Goal: Task Accomplishment & Management: Use online tool/utility

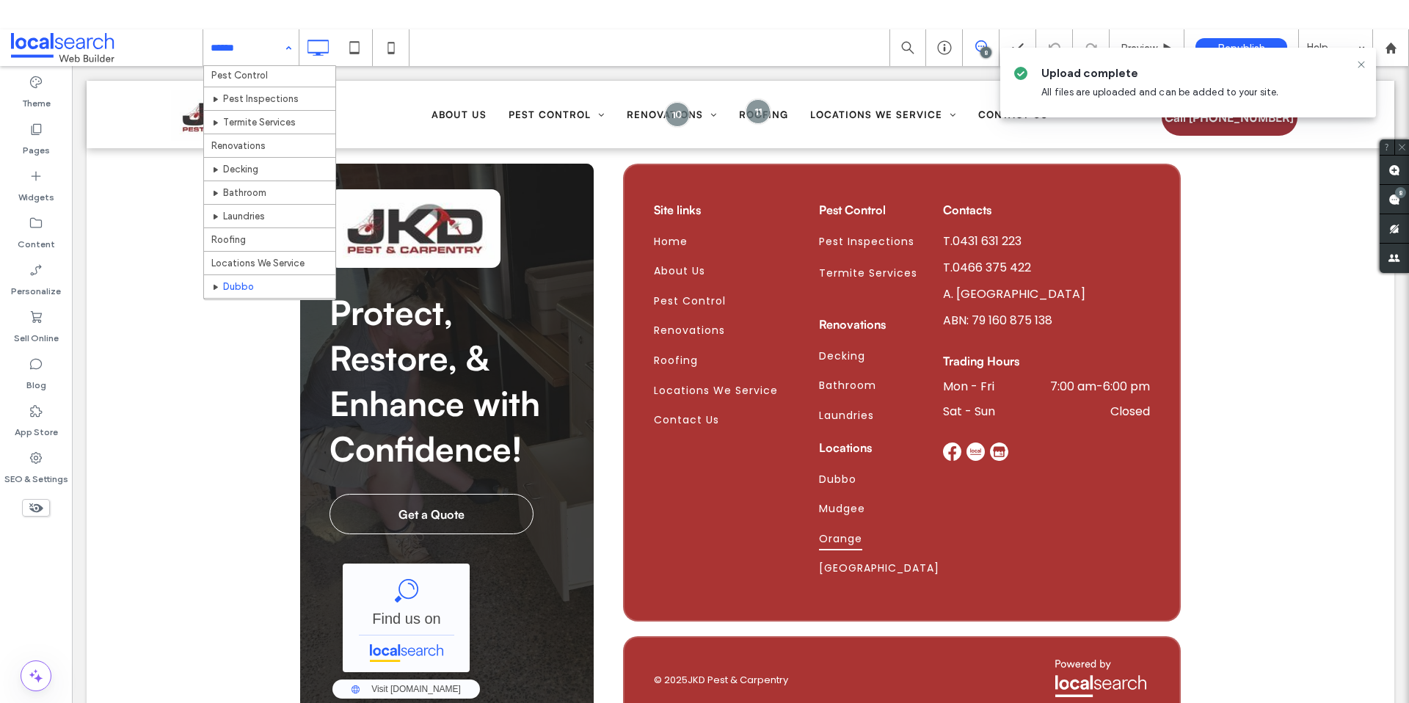
scroll to position [140, 0]
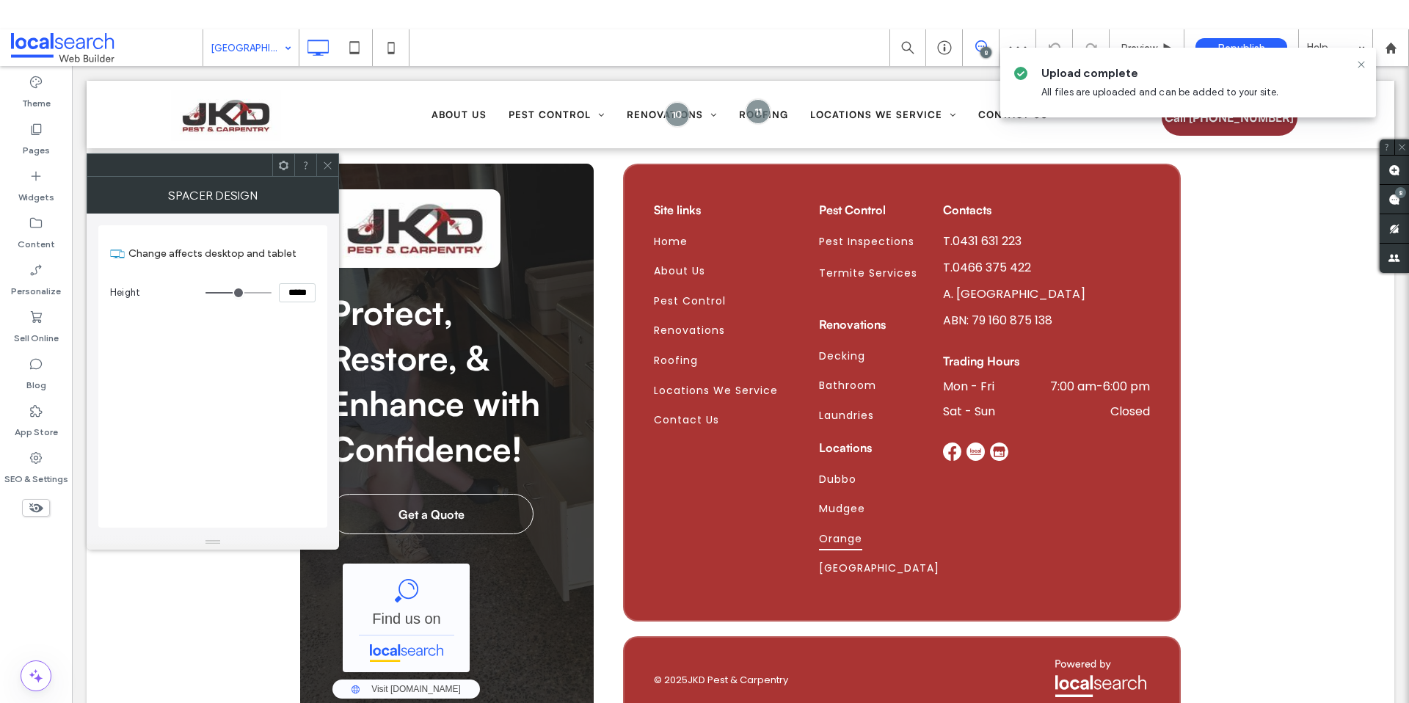
click at [324, 160] on icon at bounding box center [327, 165] width 11 height 11
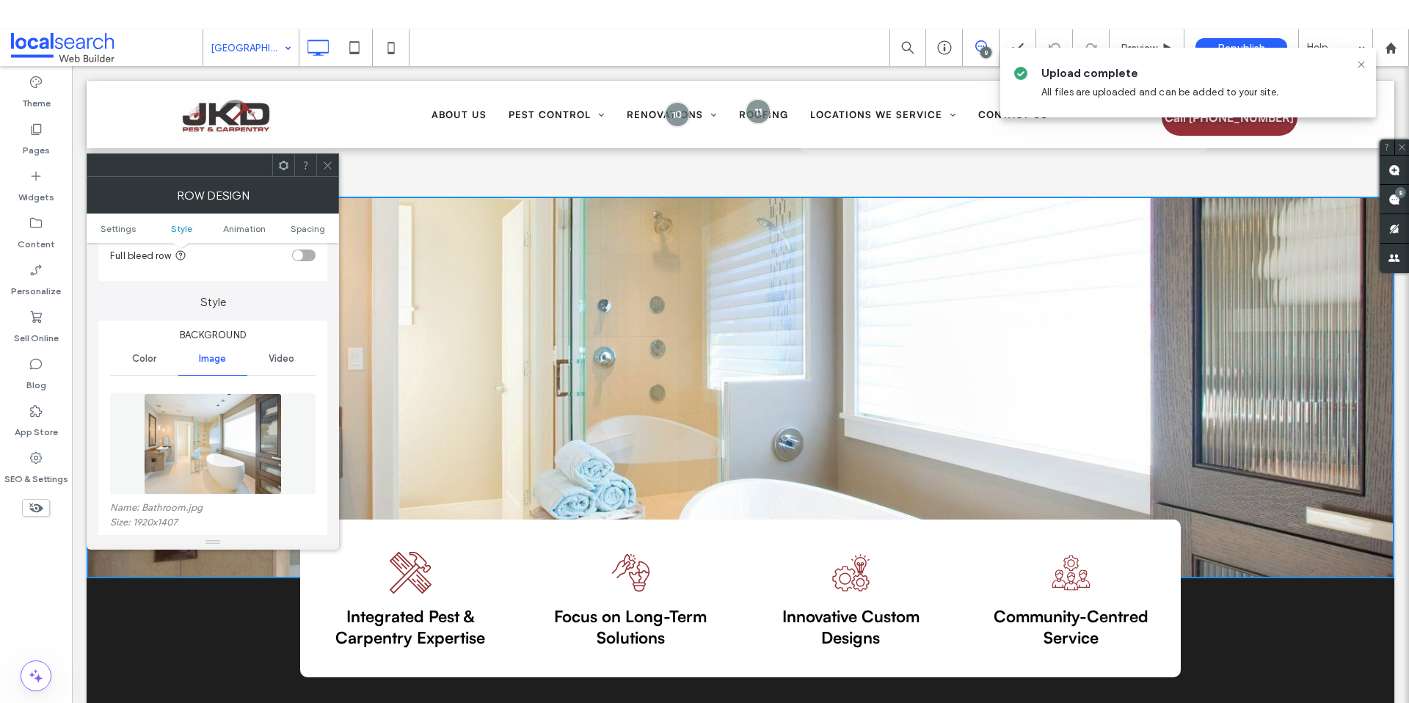
scroll to position [241, 0]
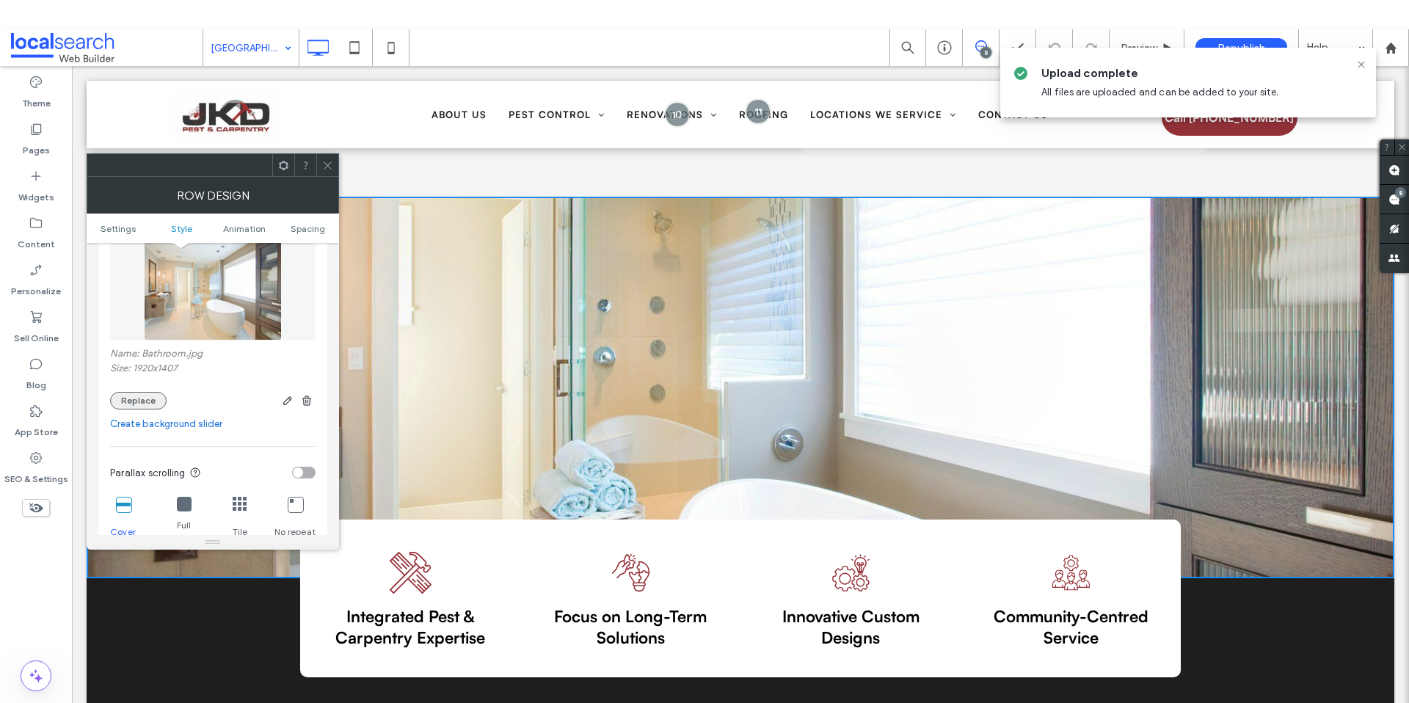
click at [141, 398] on button "Replace" at bounding box center [138, 401] width 56 height 18
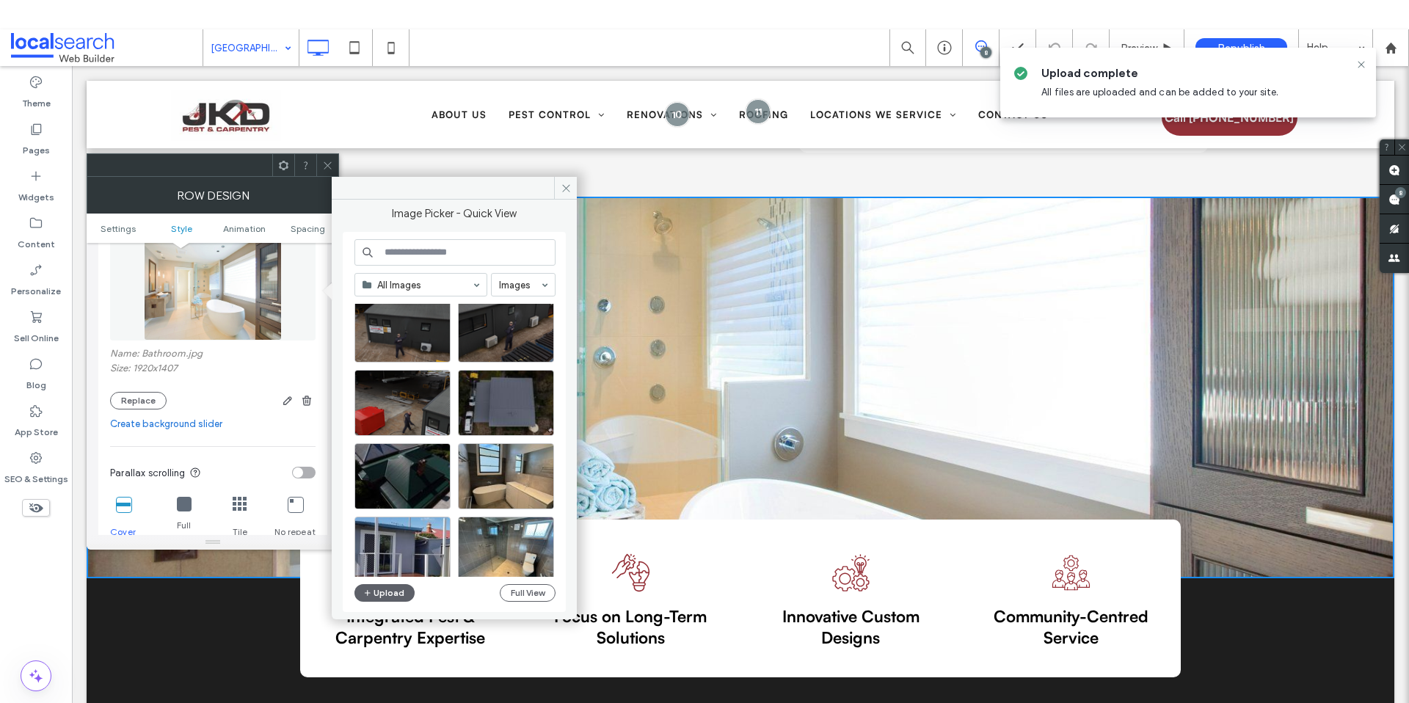
scroll to position [32, 0]
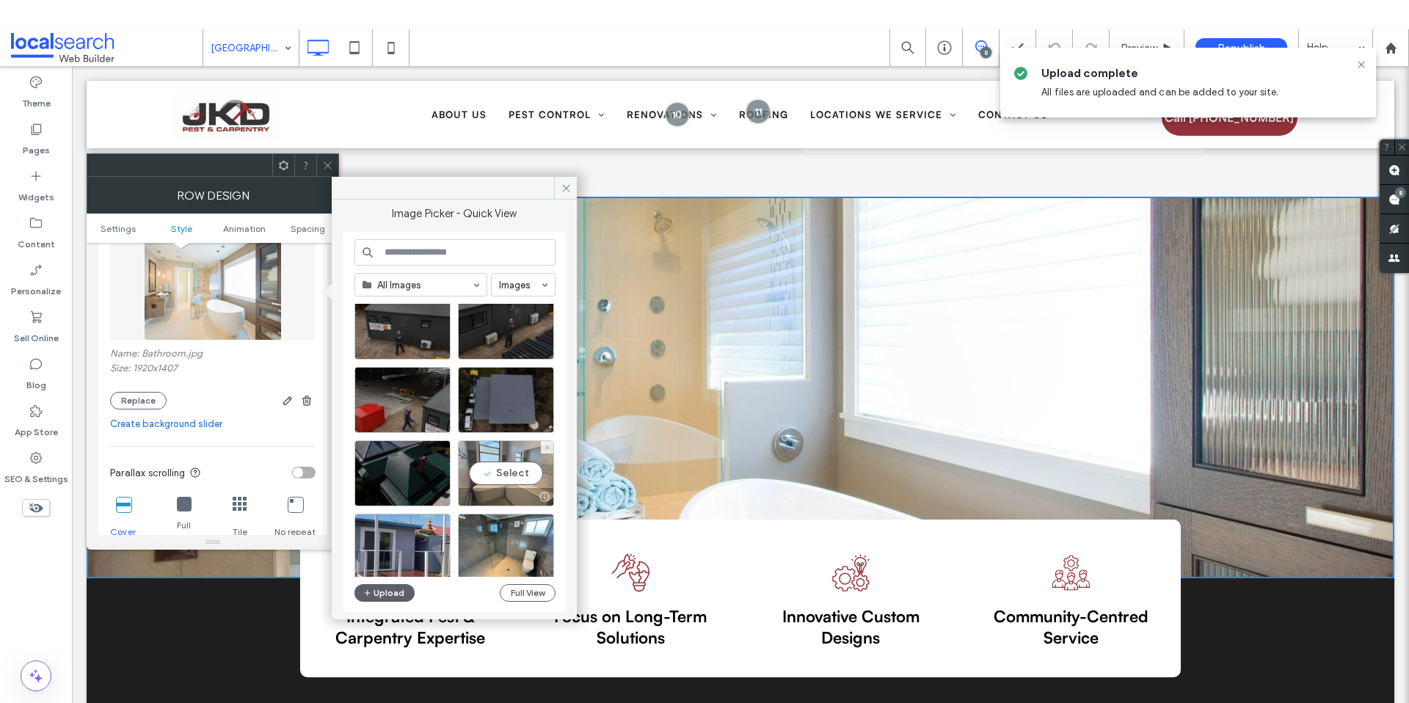
click at [500, 461] on div "Select" at bounding box center [506, 473] width 96 height 66
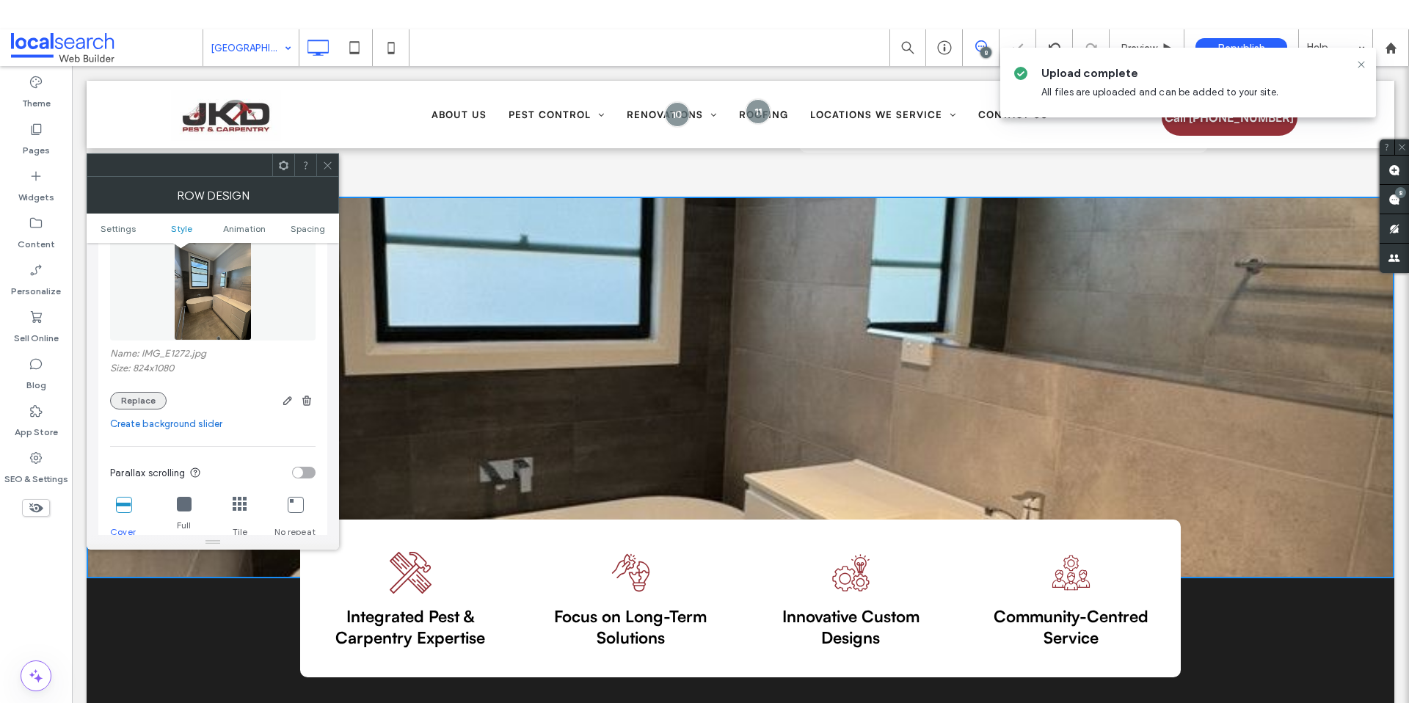
click at [142, 401] on button "Replace" at bounding box center [138, 401] width 56 height 18
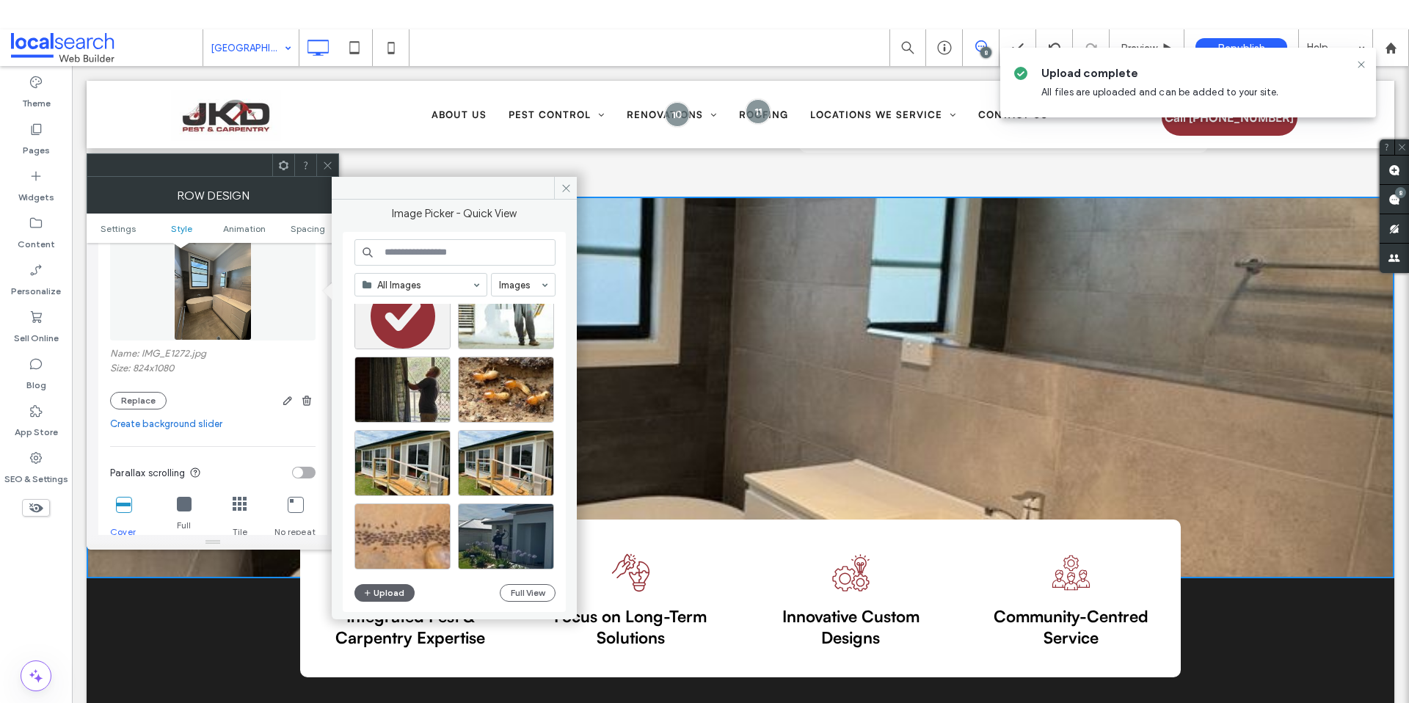
scroll to position [643, 0]
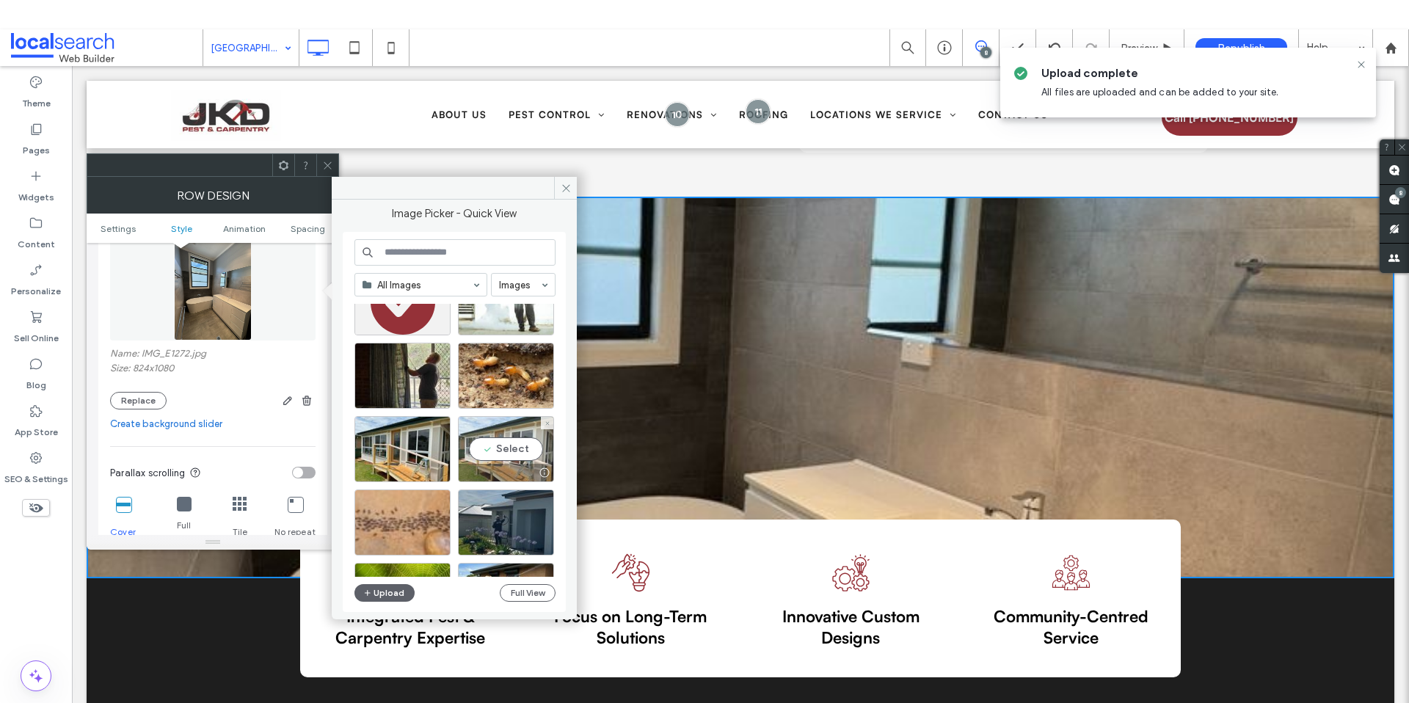
click at [522, 443] on div "Select" at bounding box center [506, 449] width 96 height 66
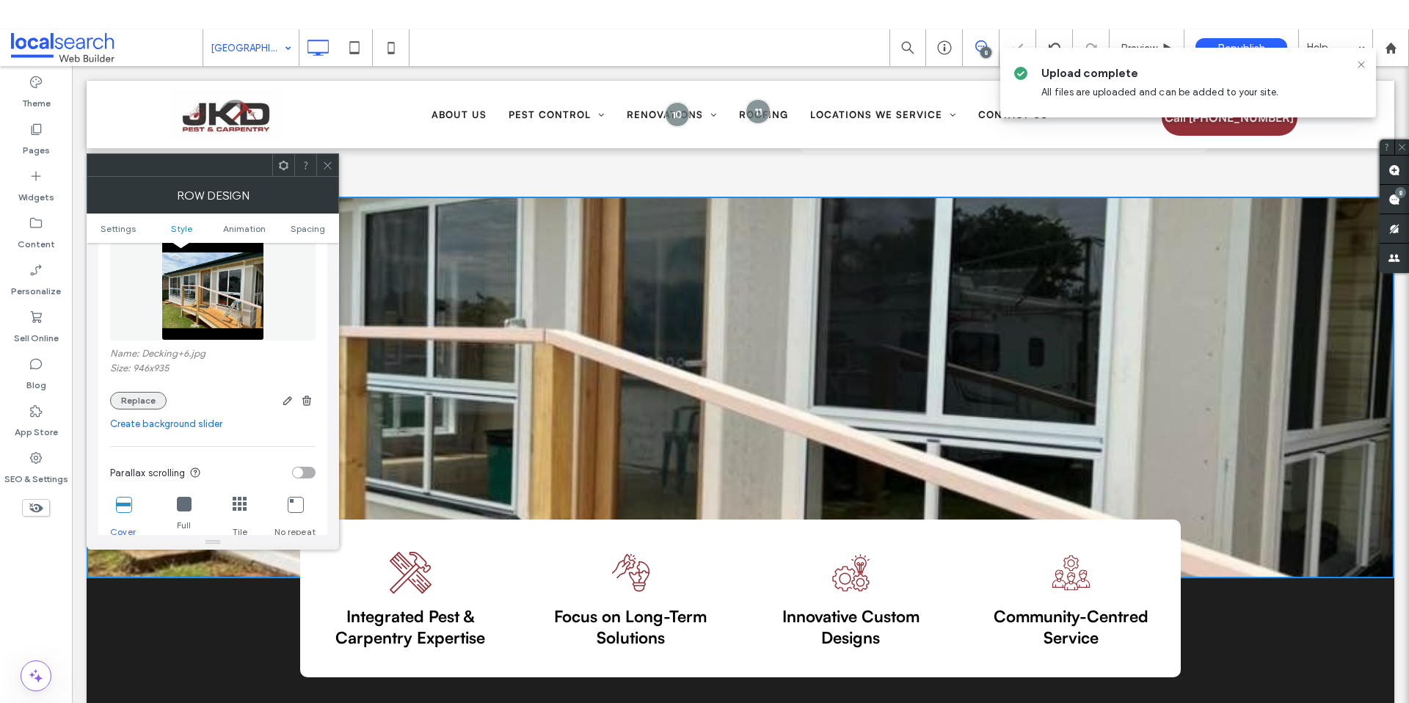
click at [117, 396] on button "Replace" at bounding box center [138, 401] width 56 height 18
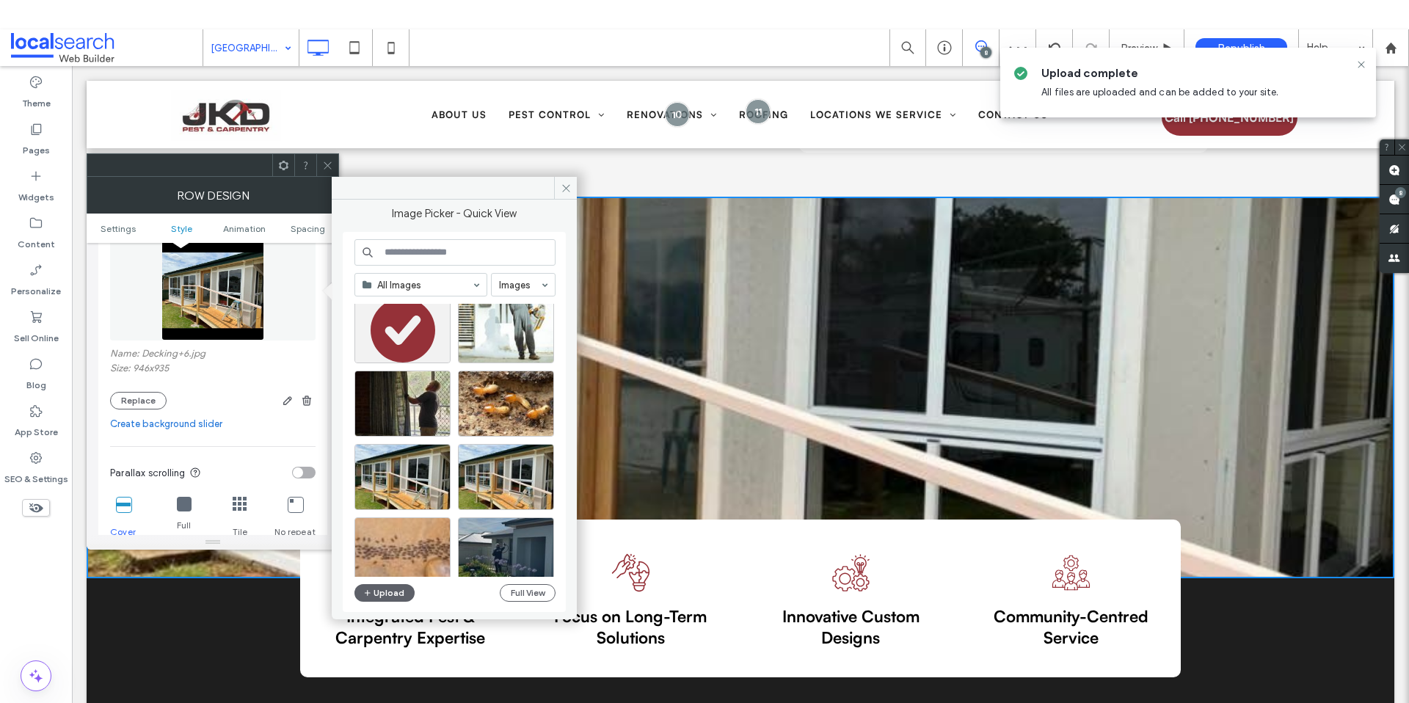
scroll to position [630, 0]
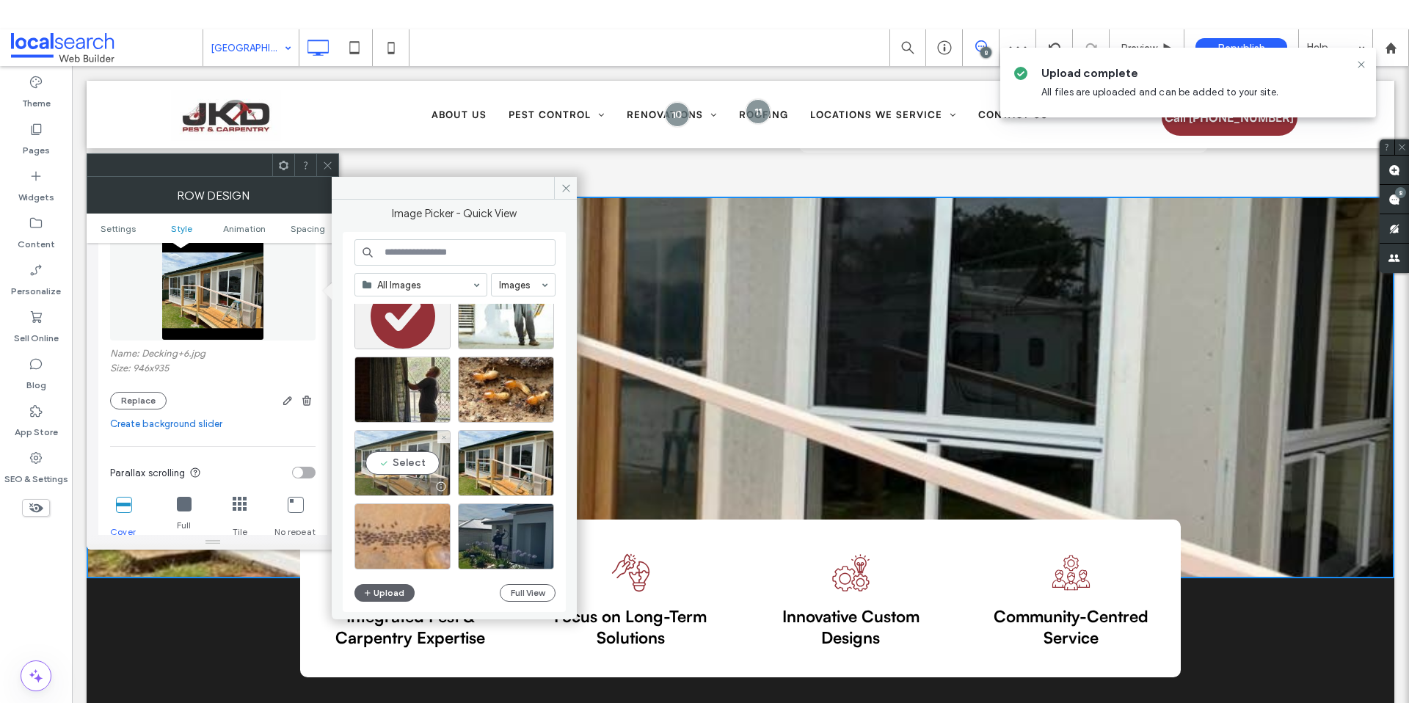
click at [384, 464] on div "Select" at bounding box center [402, 463] width 96 height 66
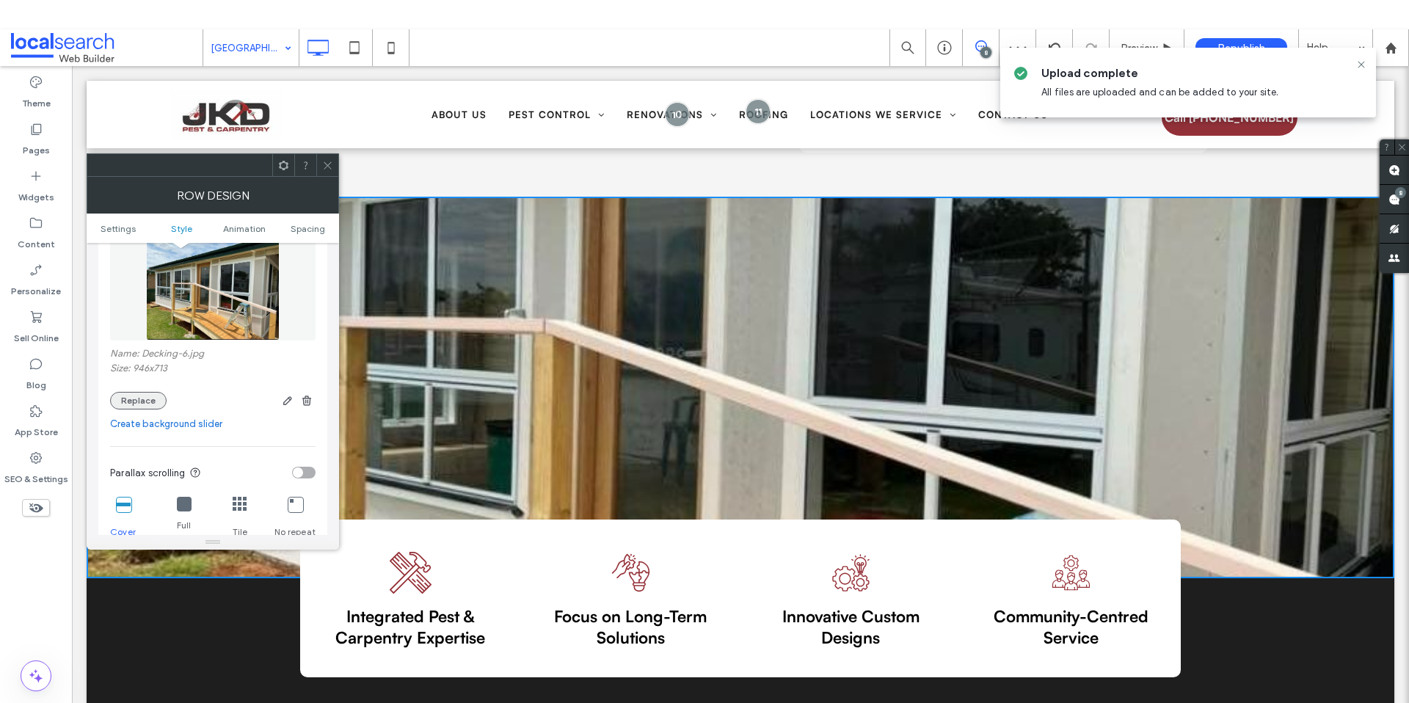
click at [145, 397] on button "Replace" at bounding box center [138, 401] width 56 height 18
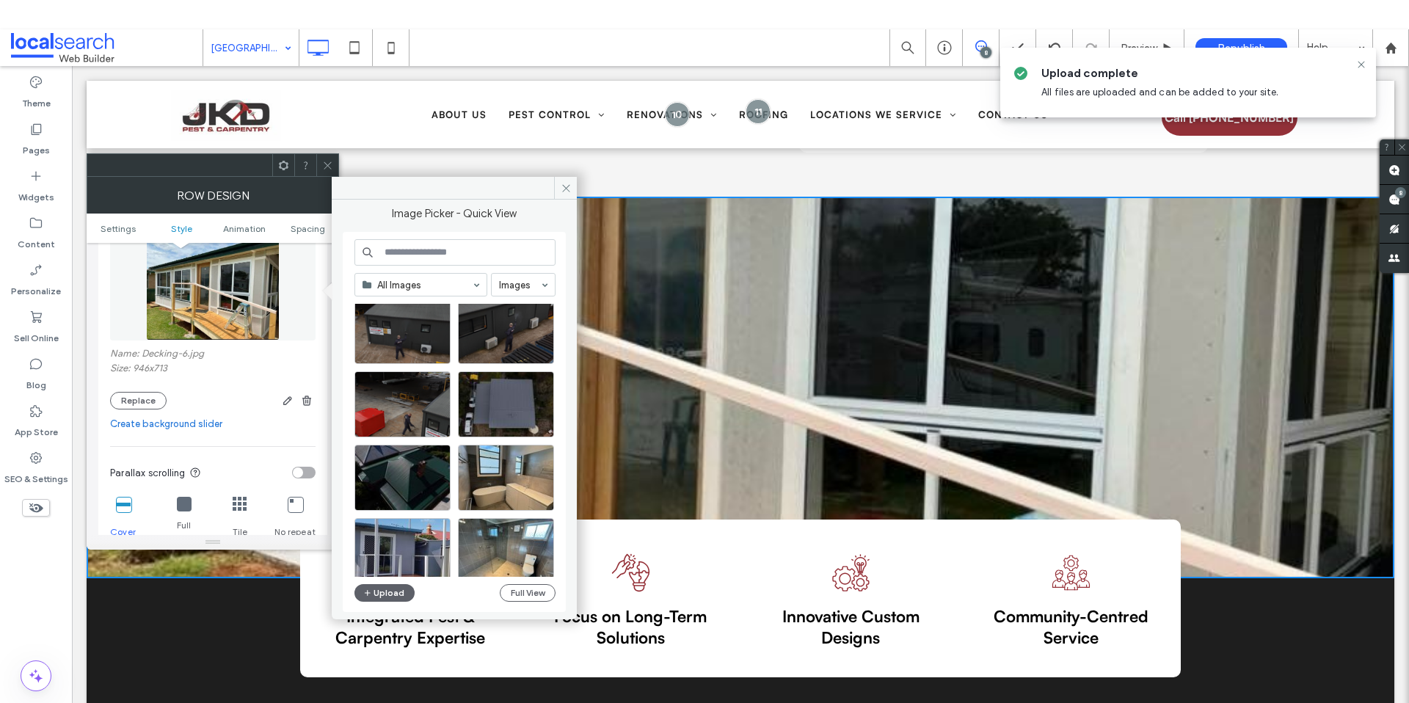
scroll to position [0, 0]
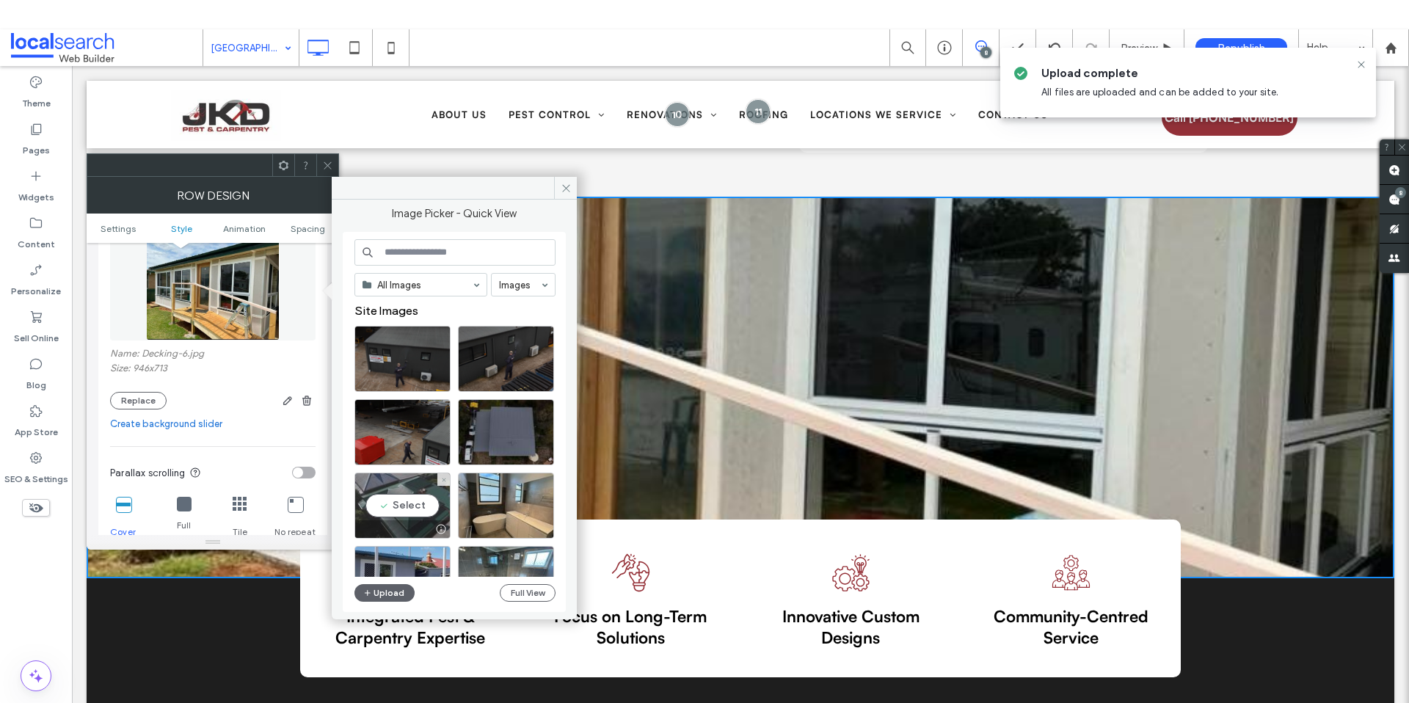
click at [412, 503] on div "Select" at bounding box center [402, 505] width 96 height 66
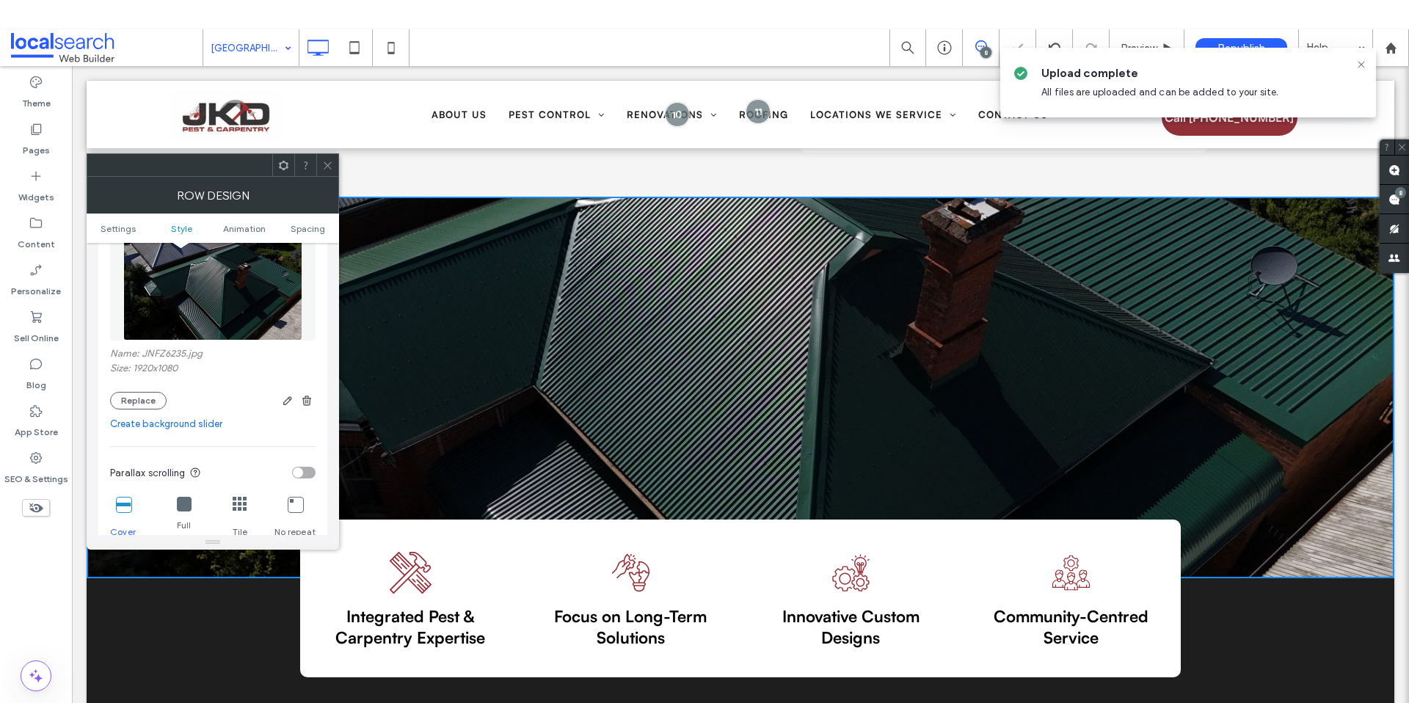
click at [327, 157] on span at bounding box center [327, 165] width 11 height 22
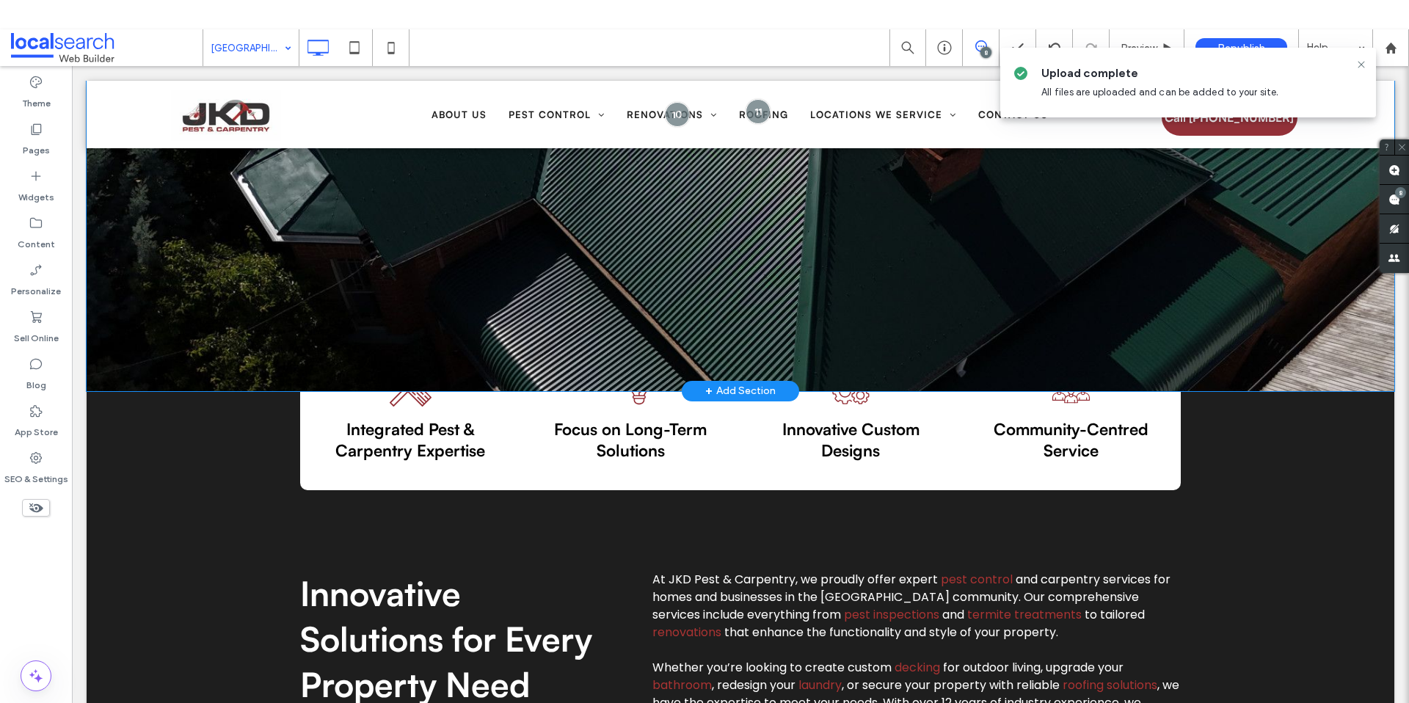
scroll to position [462, 0]
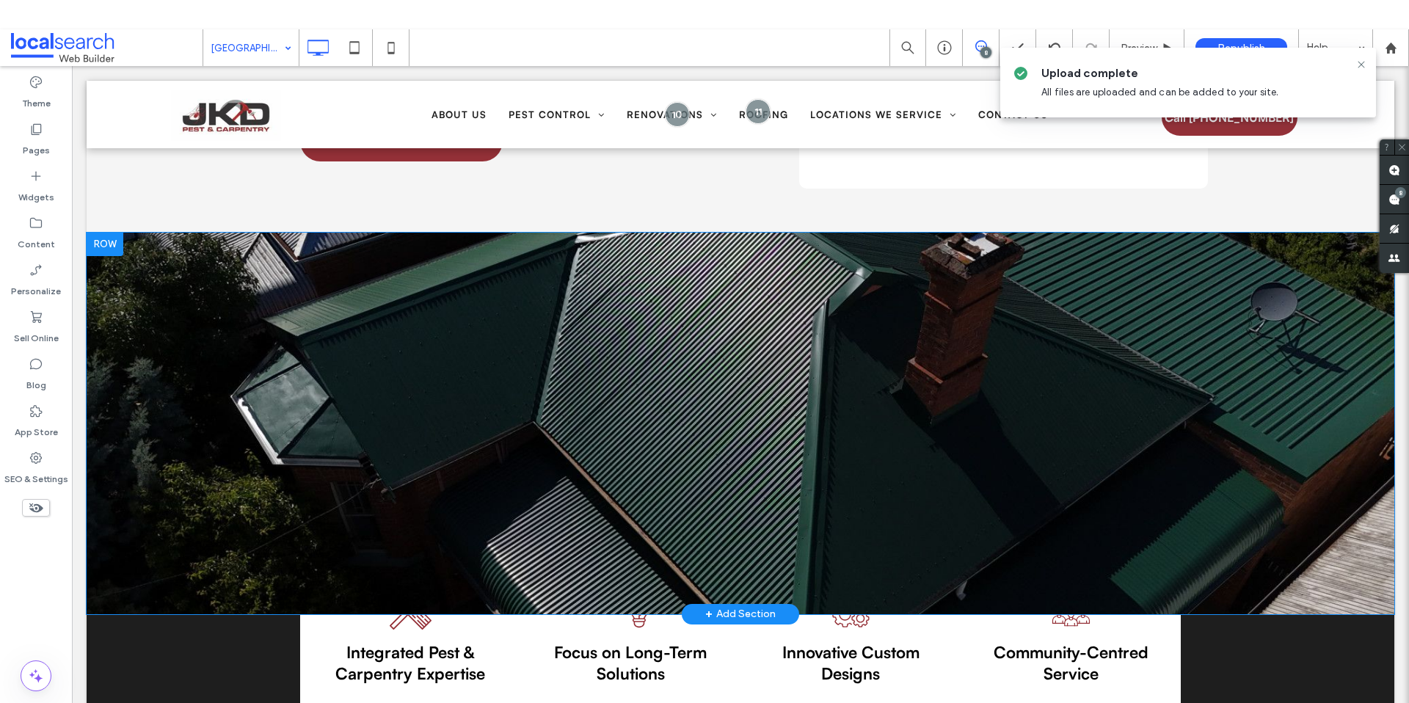
click at [214, 407] on div "Click To Paste Row + Add Section" at bounding box center [740, 424] width 1307 height 382
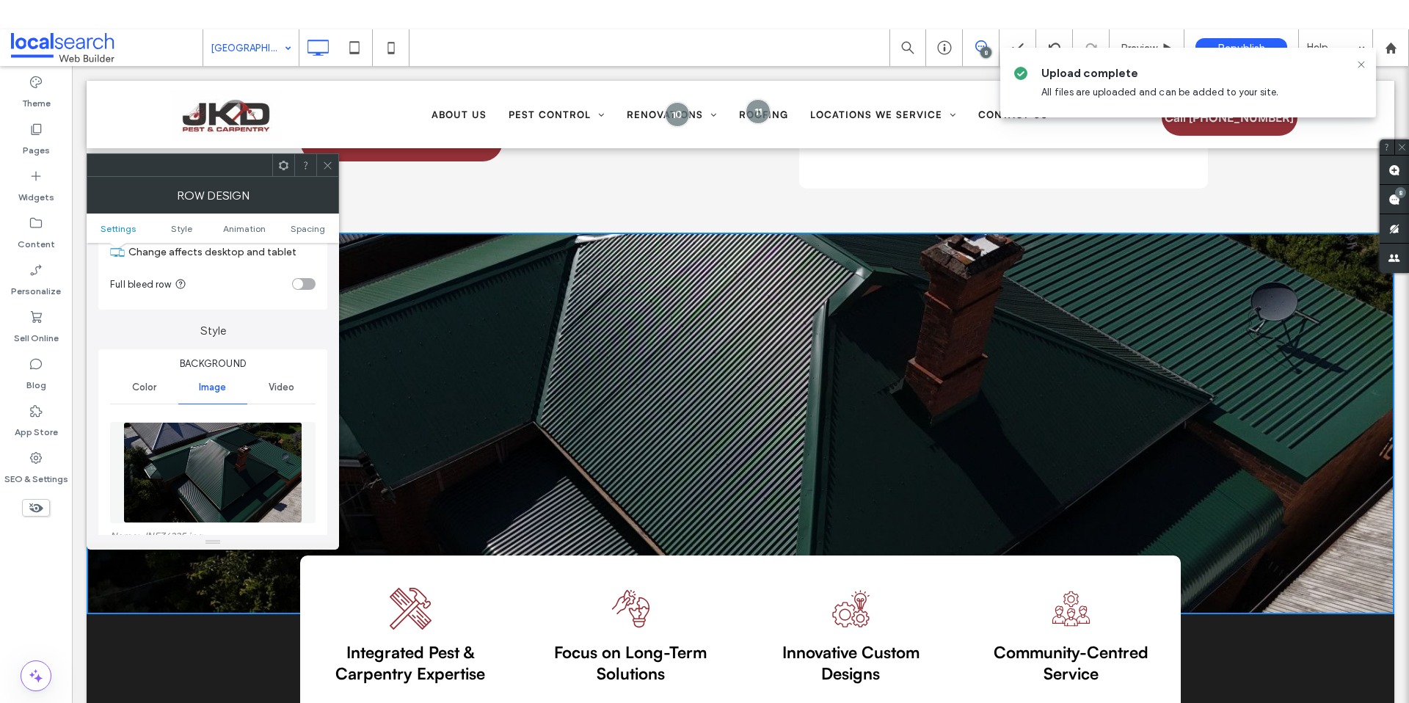
scroll to position [150, 0]
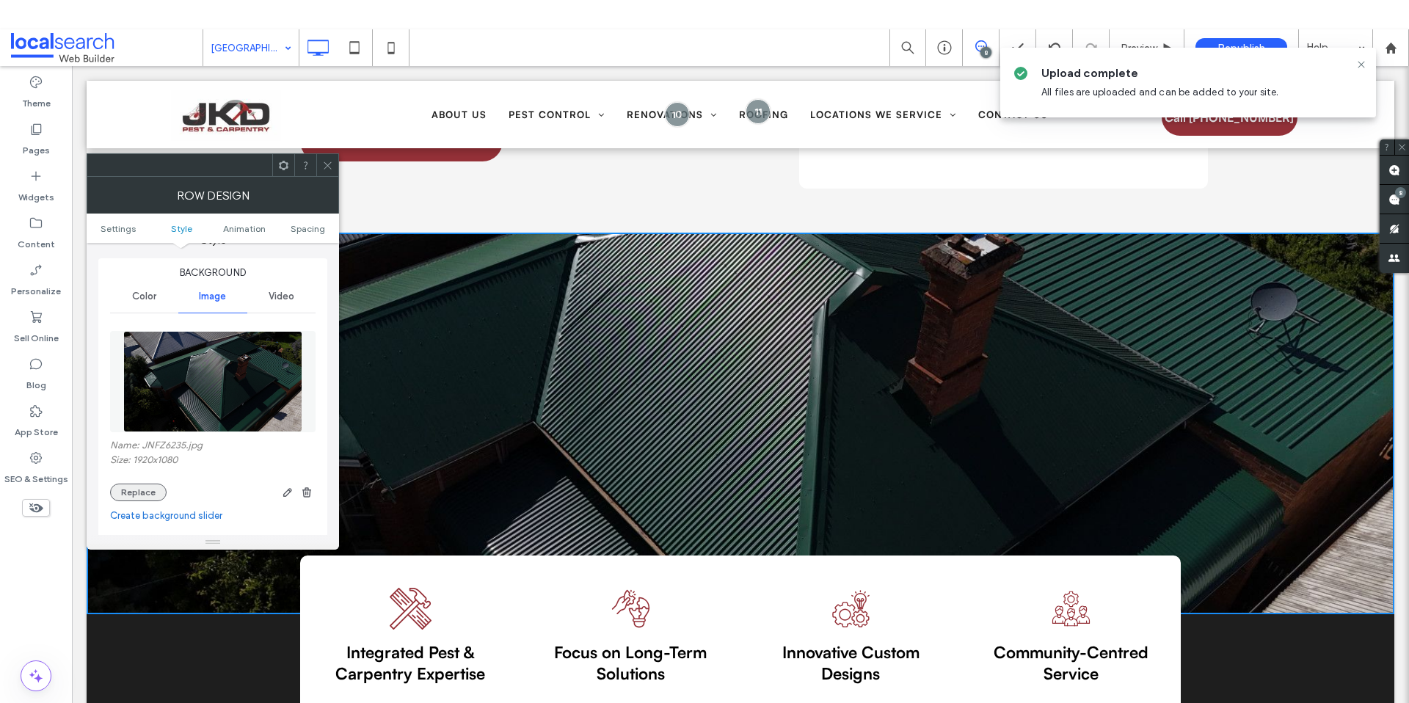
click at [140, 484] on button "Replace" at bounding box center [138, 493] width 56 height 18
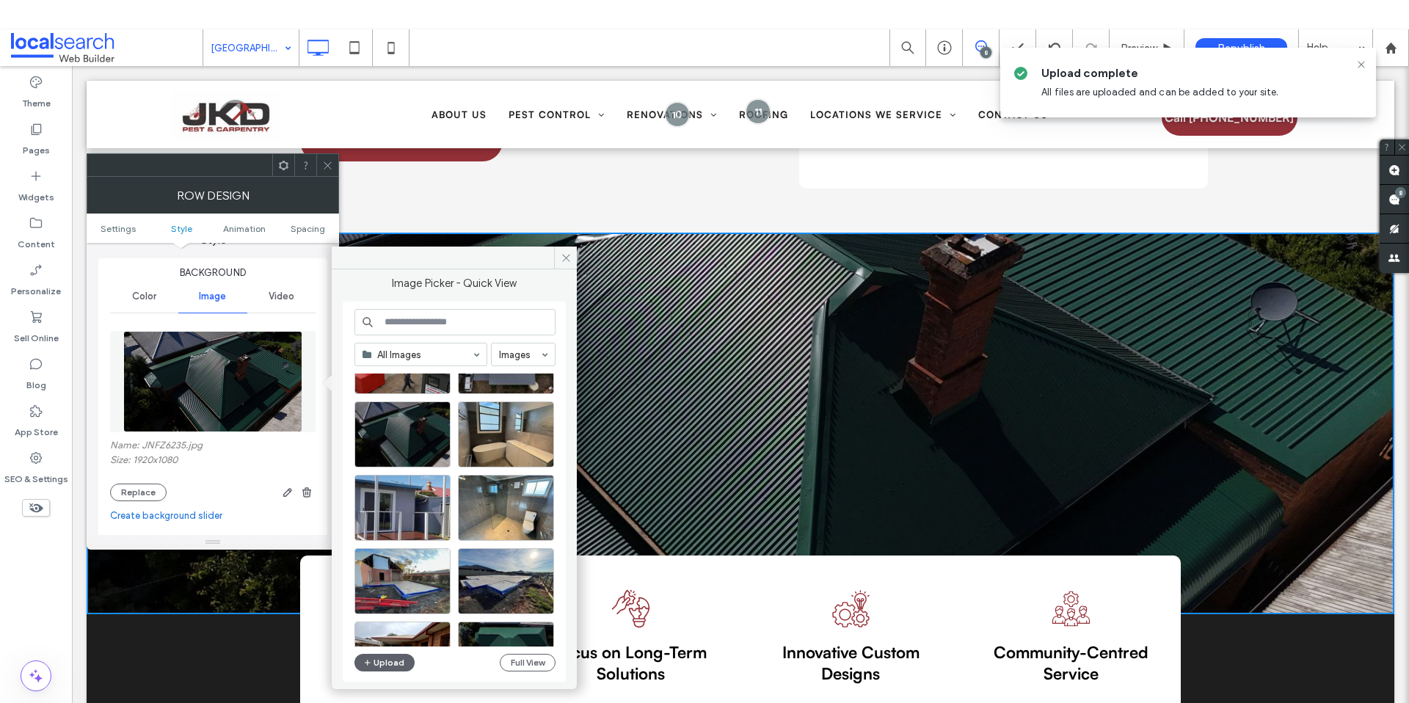
scroll to position [0, 0]
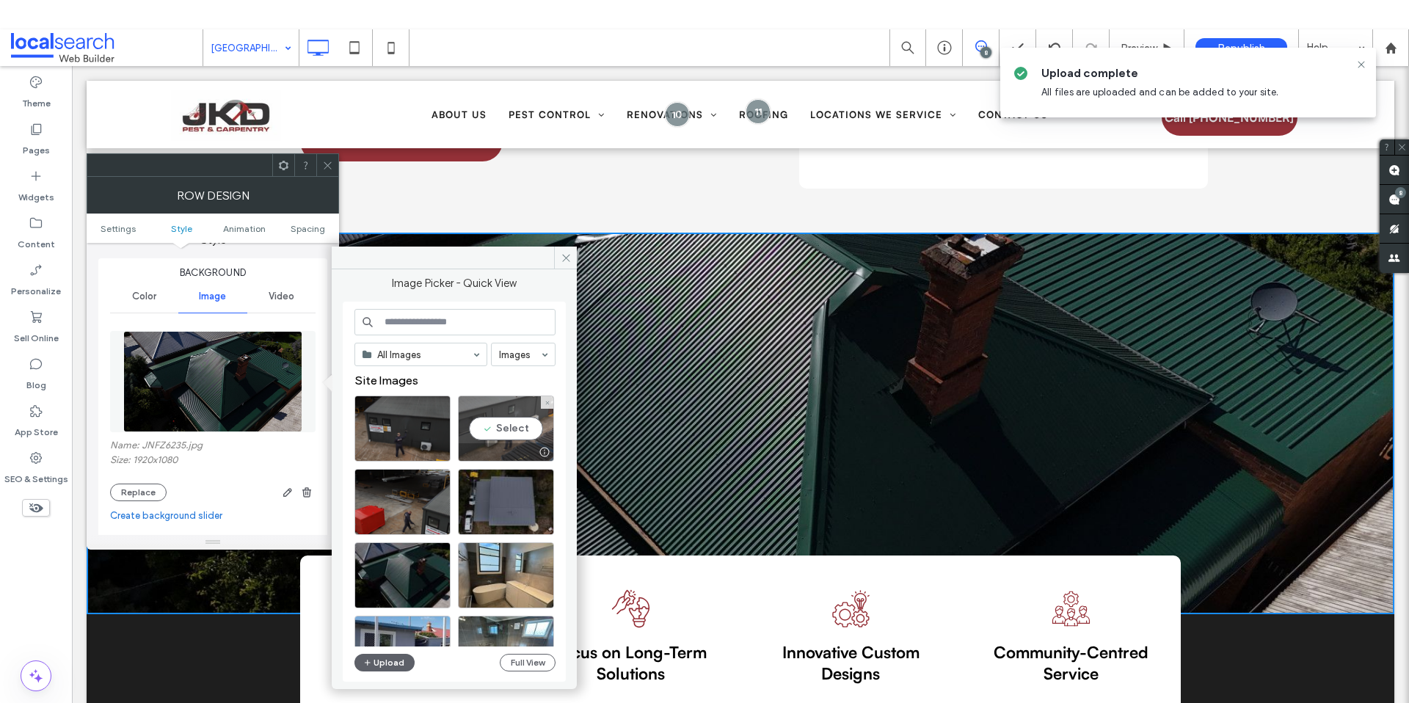
click at [520, 433] on div "Select" at bounding box center [506, 428] width 96 height 66
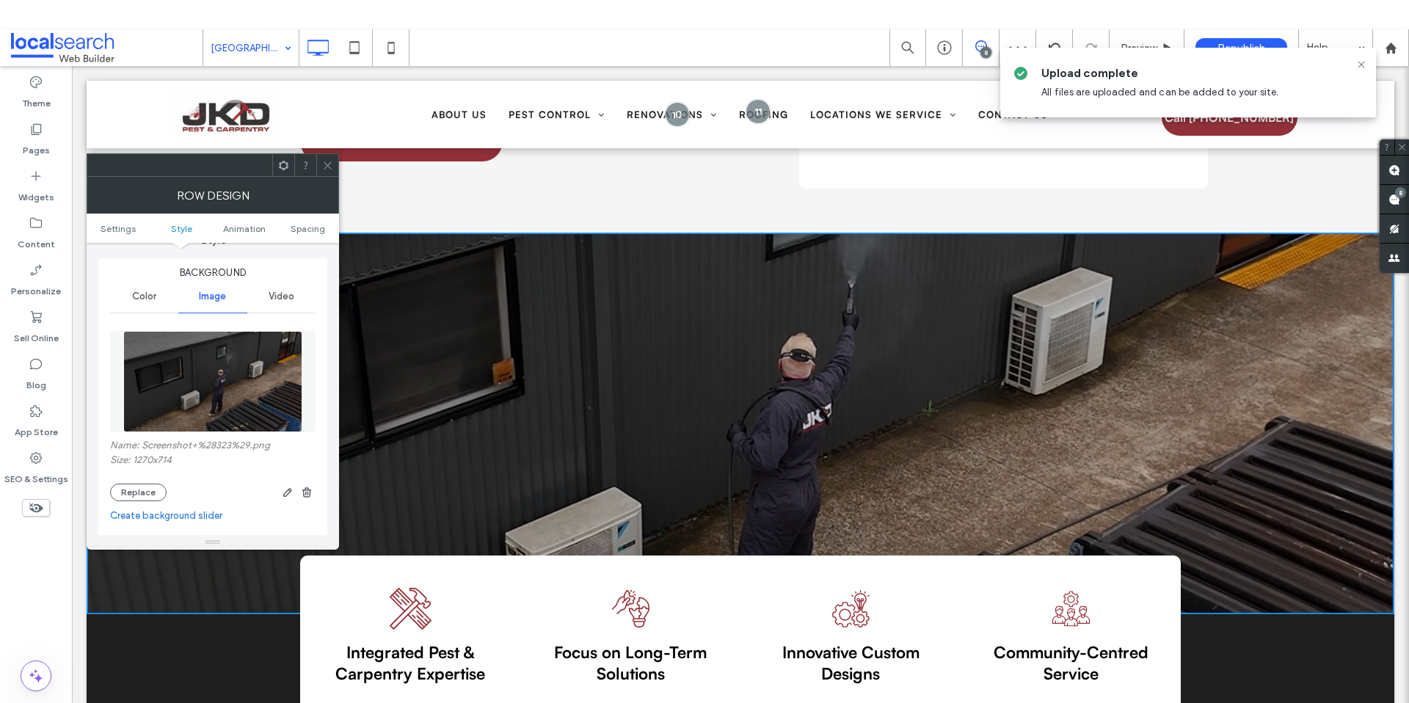
click at [316, 156] on div at bounding box center [327, 165] width 22 height 22
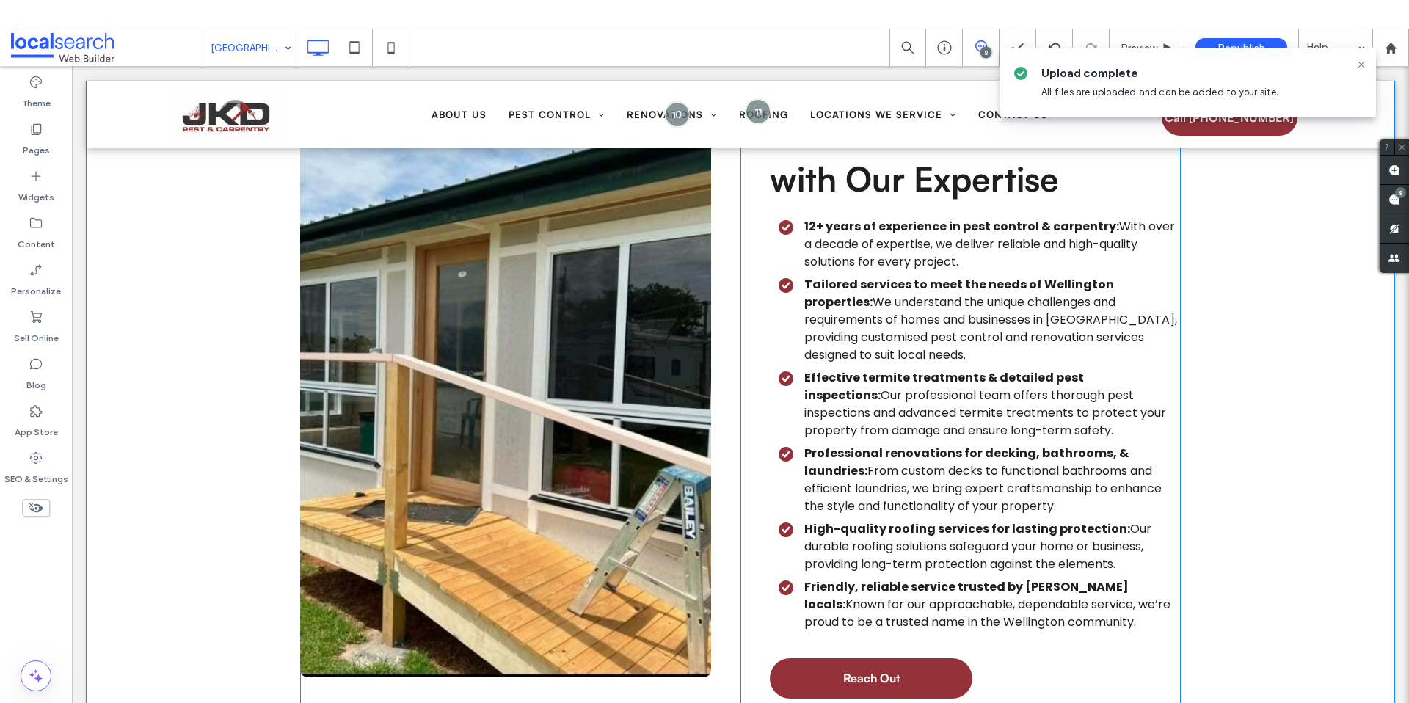
scroll to position [3109, 0]
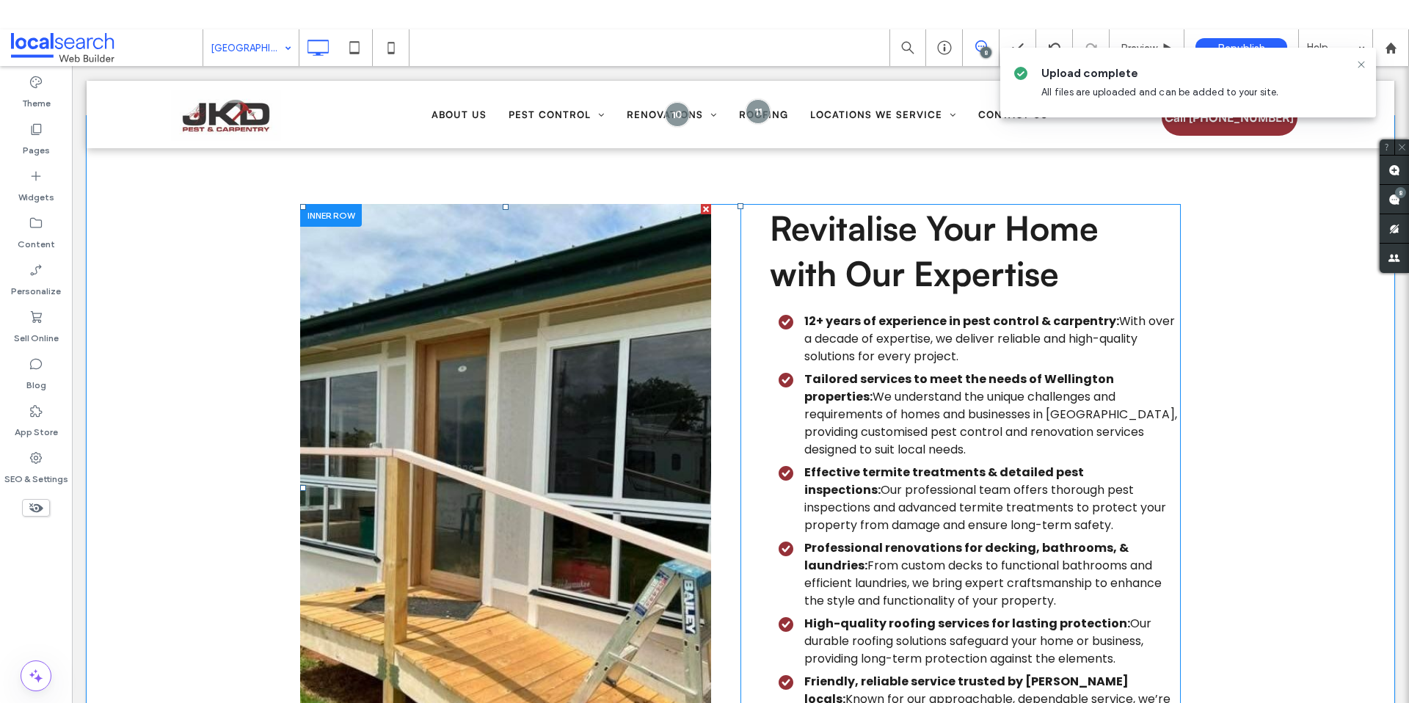
click at [485, 527] on link at bounding box center [505, 488] width 411 height 568
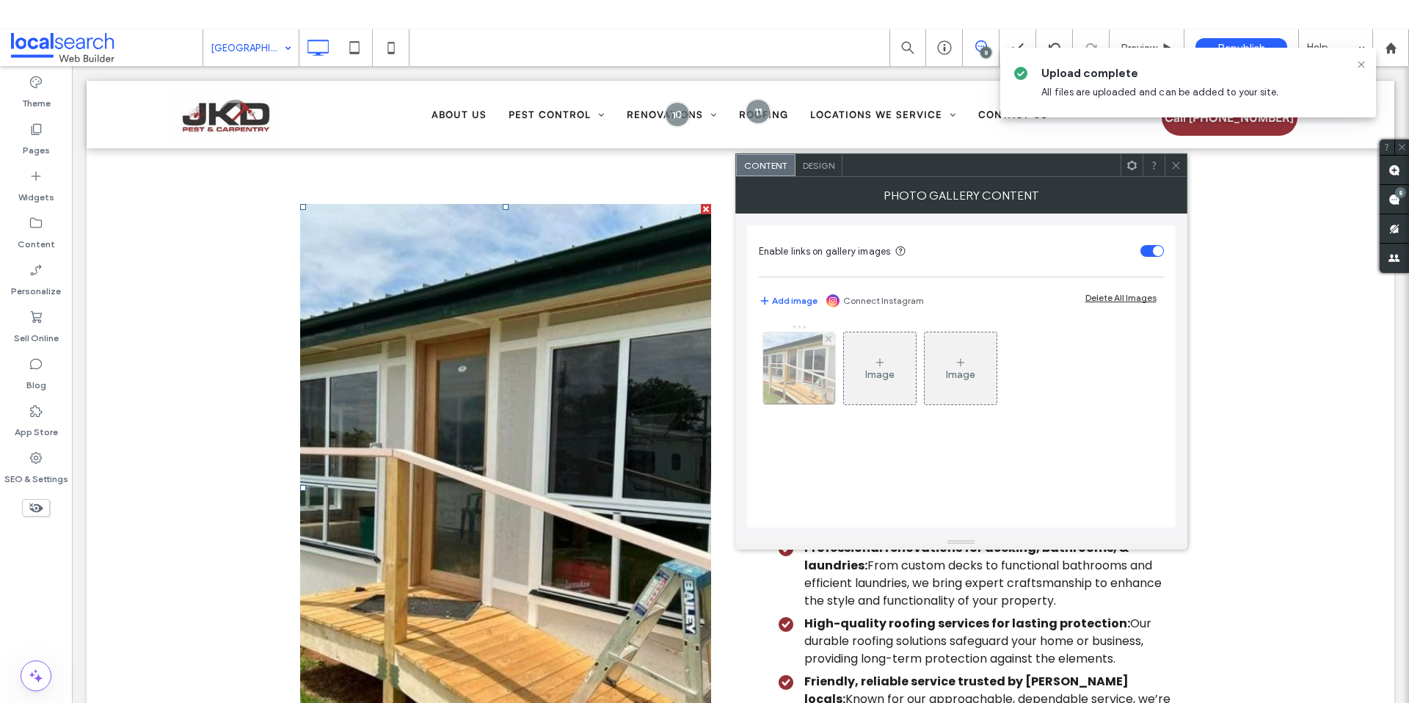
click at [810, 395] on img at bounding box center [798, 368] width 95 height 72
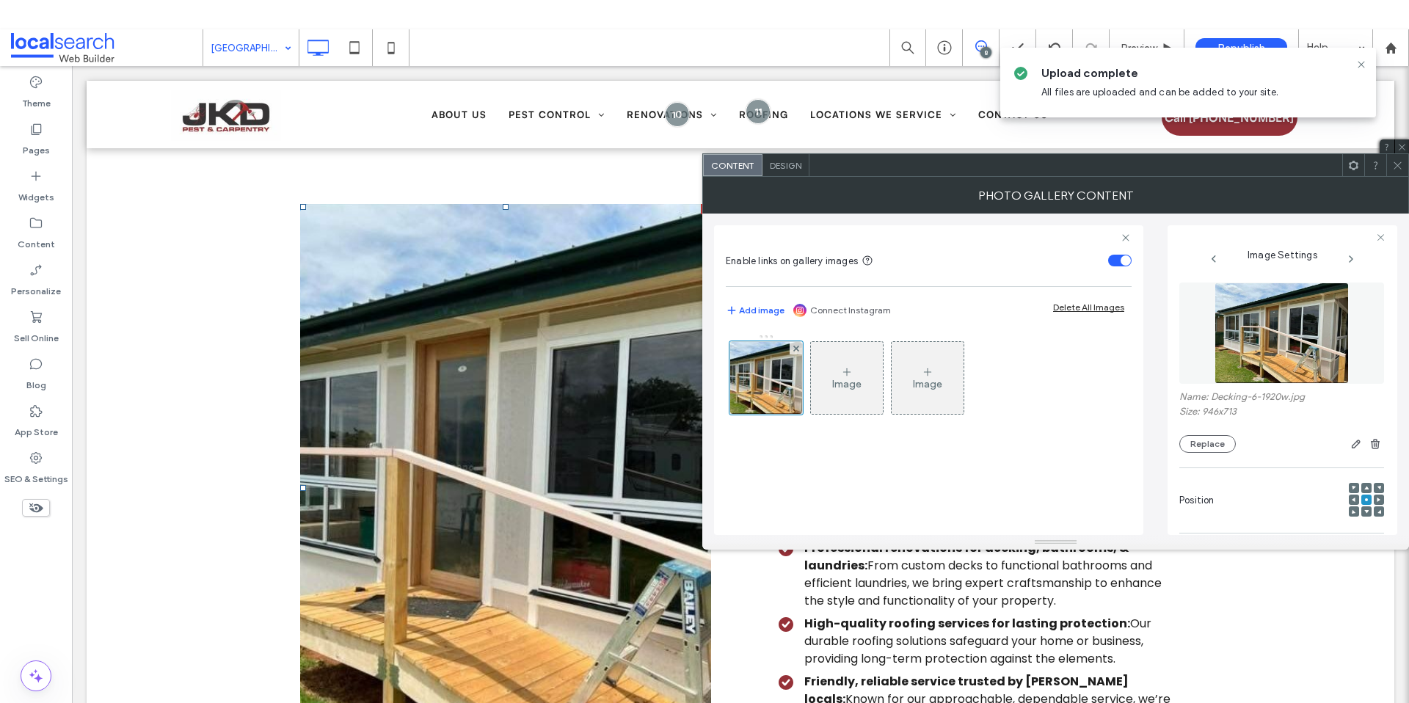
click at [1399, 172] on span at bounding box center [1397, 165] width 11 height 22
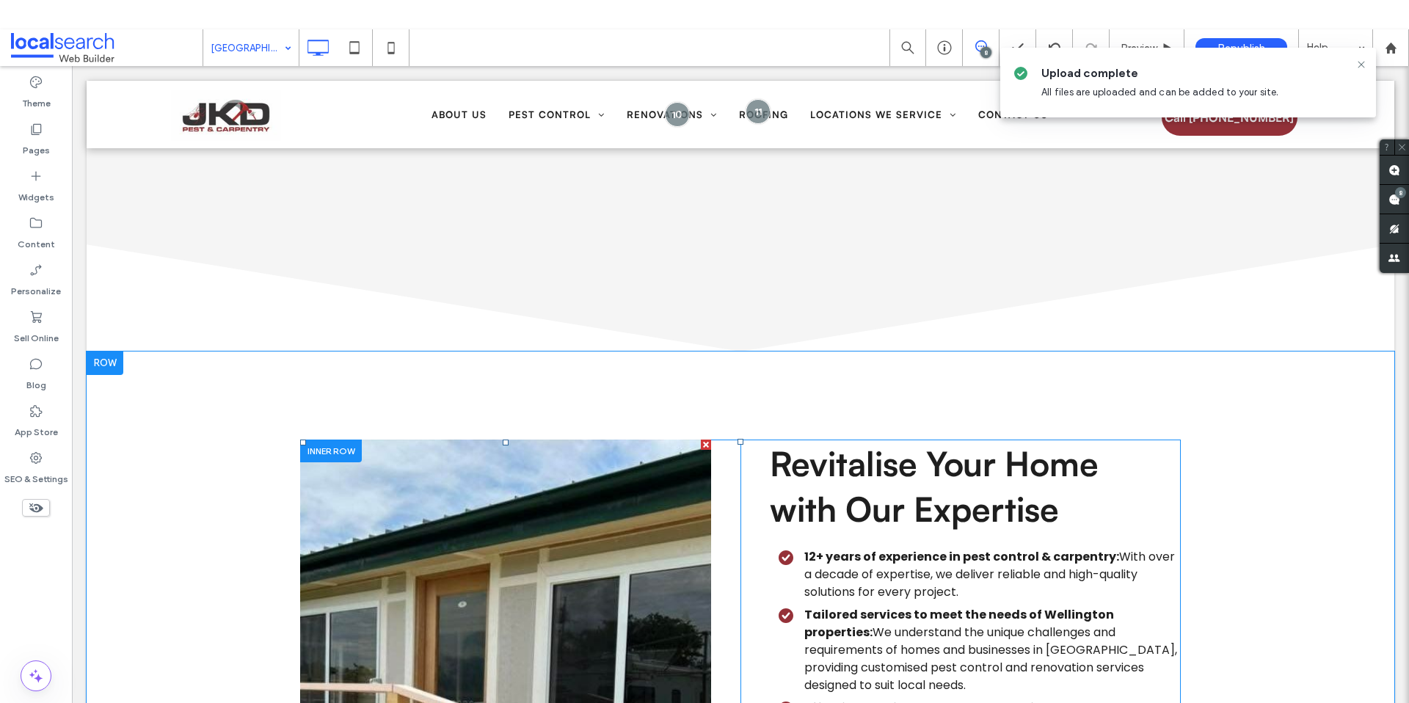
scroll to position [3168, 0]
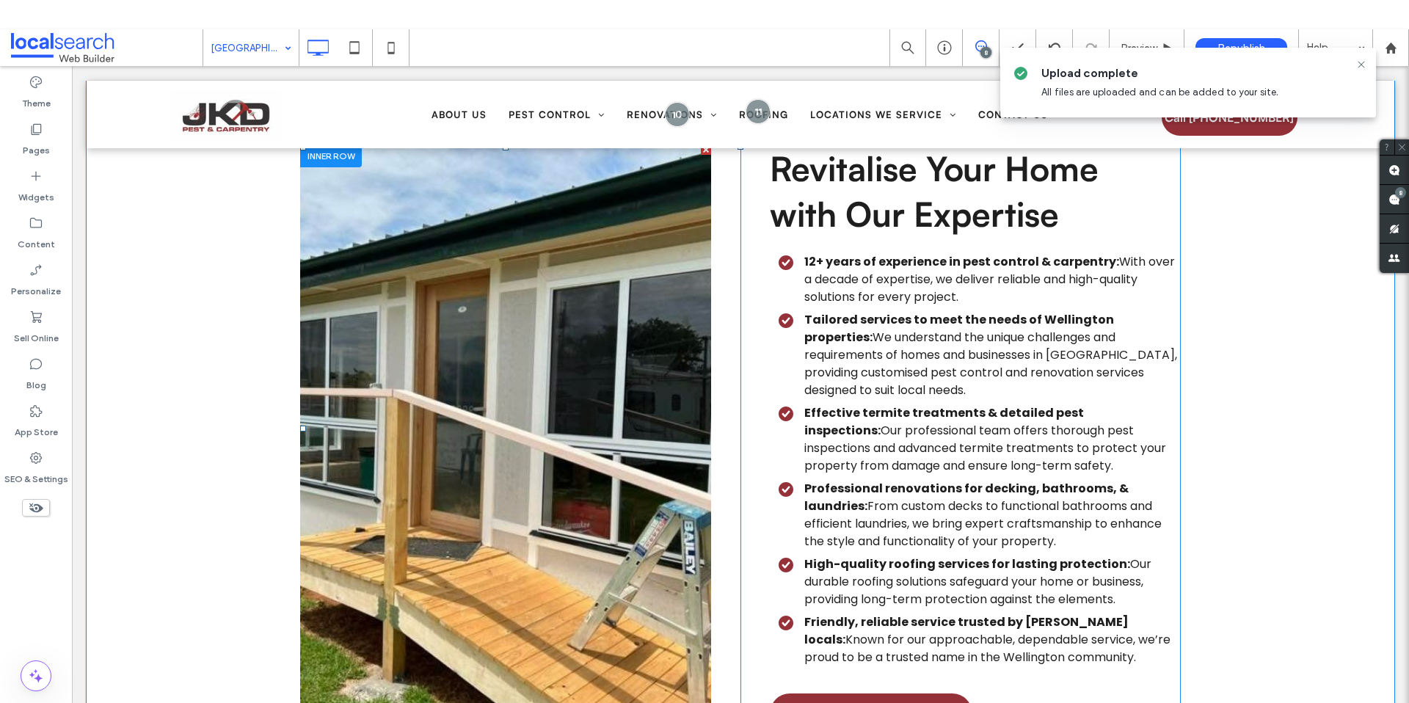
click at [553, 387] on link at bounding box center [505, 429] width 411 height 568
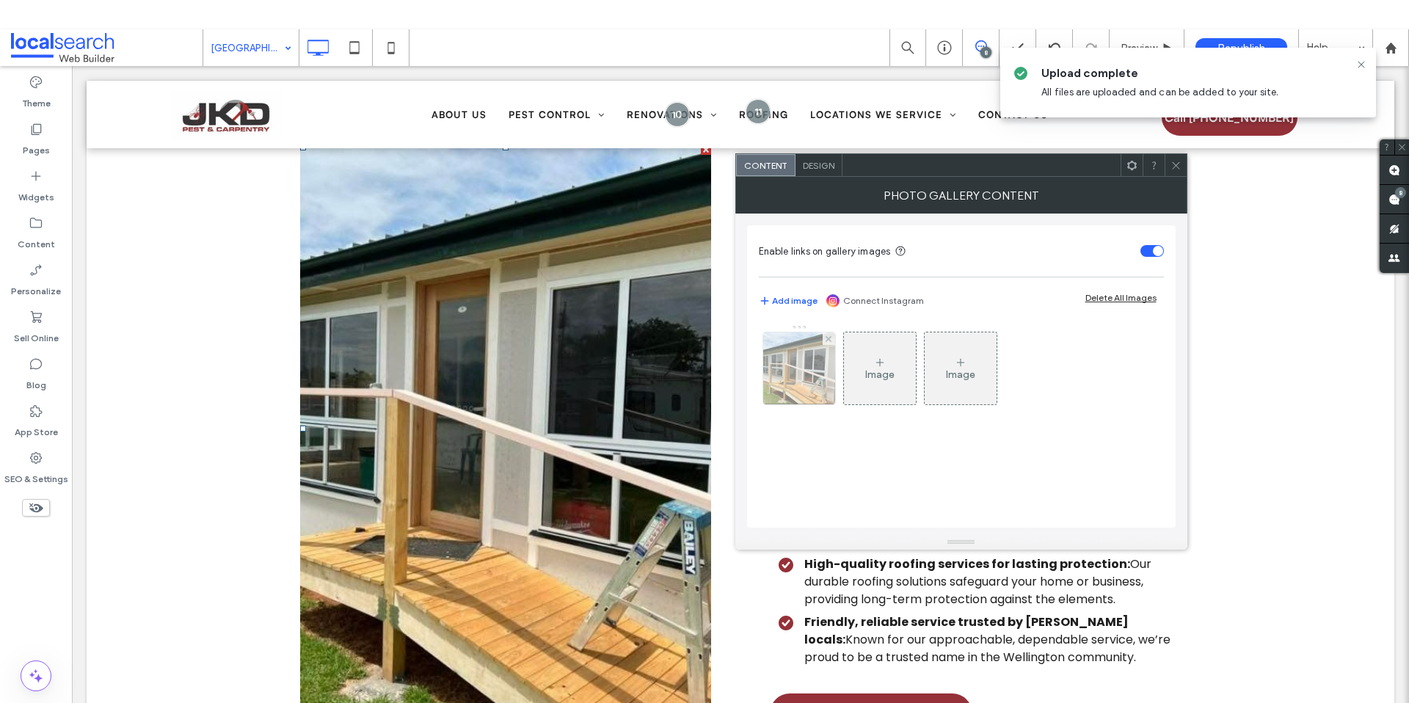
click at [800, 388] on img at bounding box center [798, 368] width 95 height 72
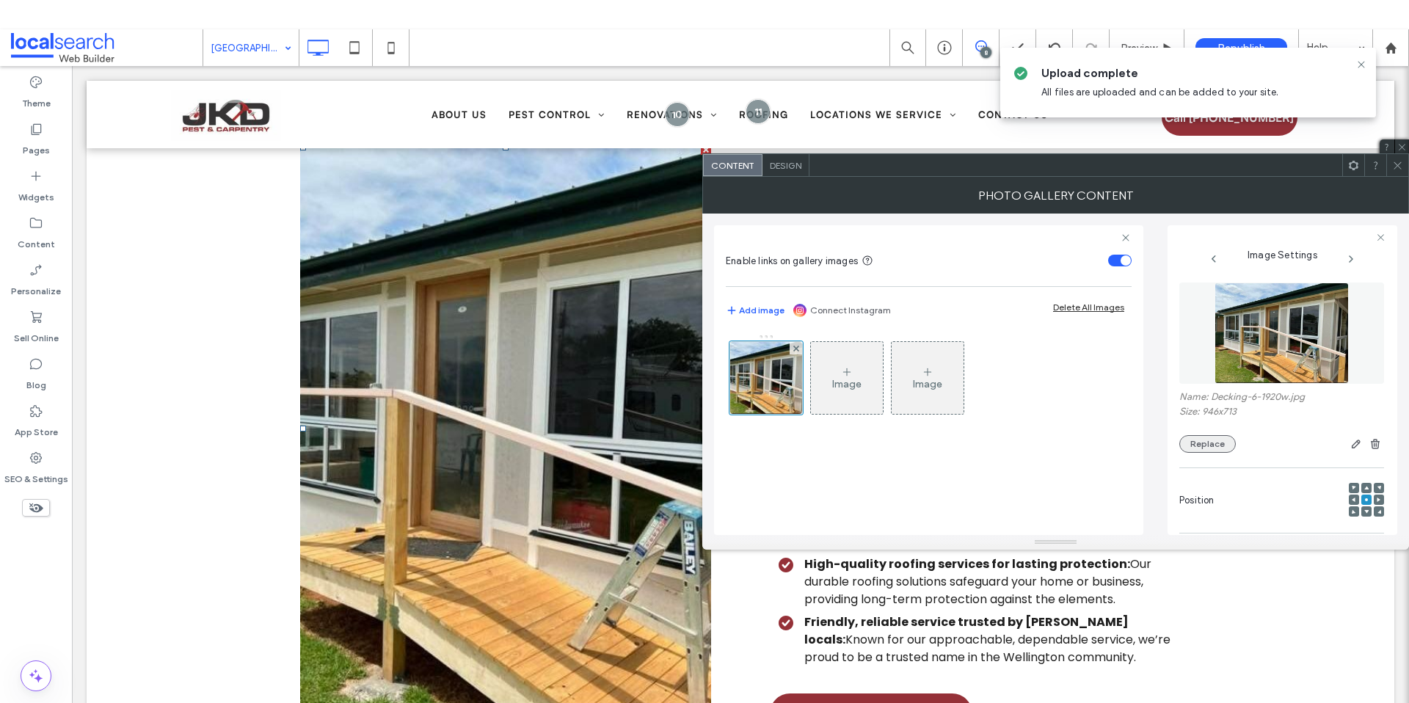
click at [1214, 446] on button "Replace" at bounding box center [1207, 444] width 56 height 18
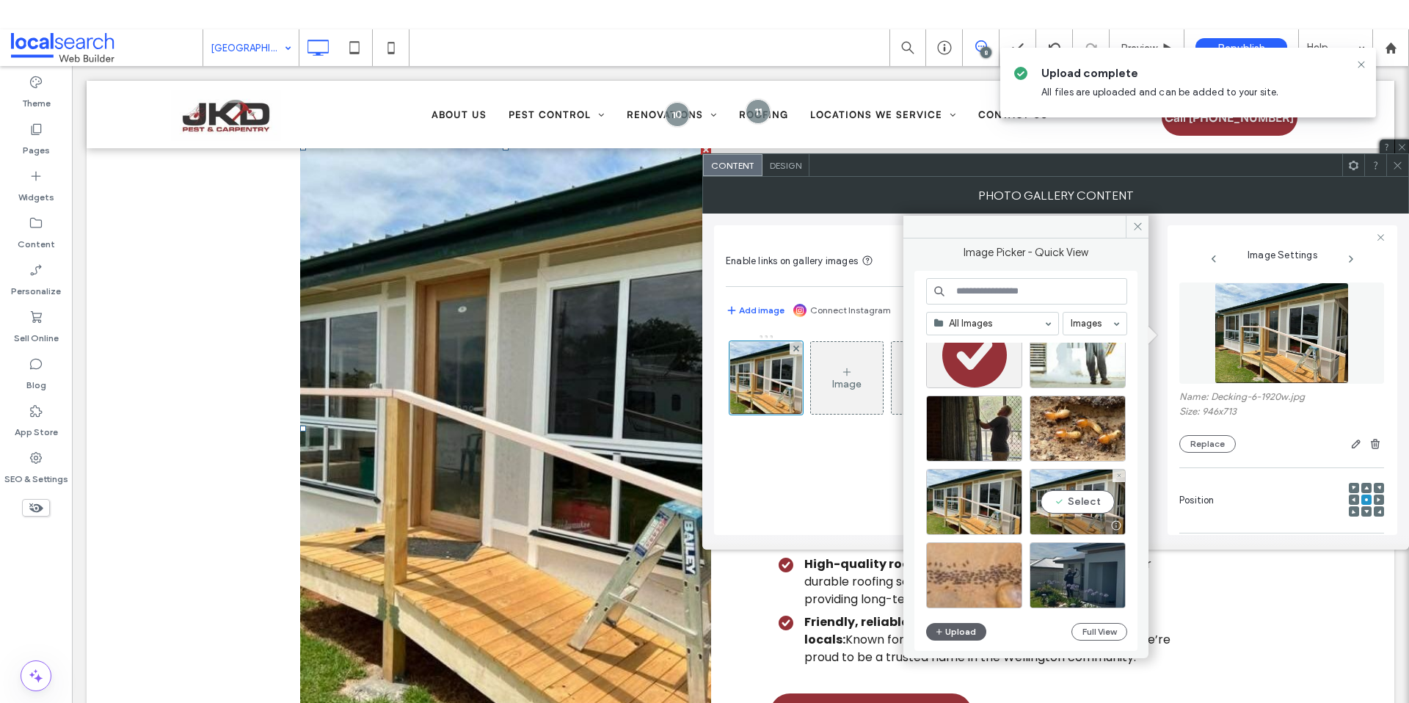
scroll to position [627, 0]
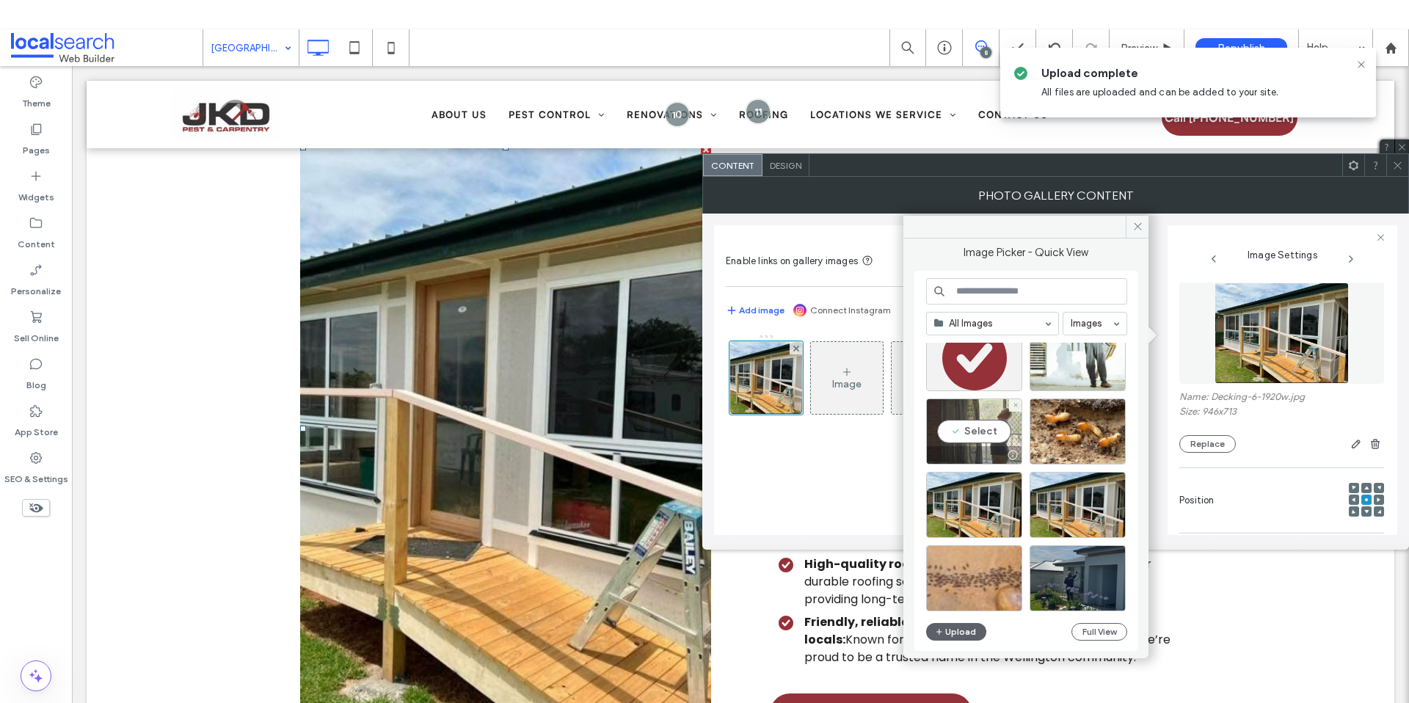
click at [973, 424] on div "Select" at bounding box center [974, 431] width 96 height 66
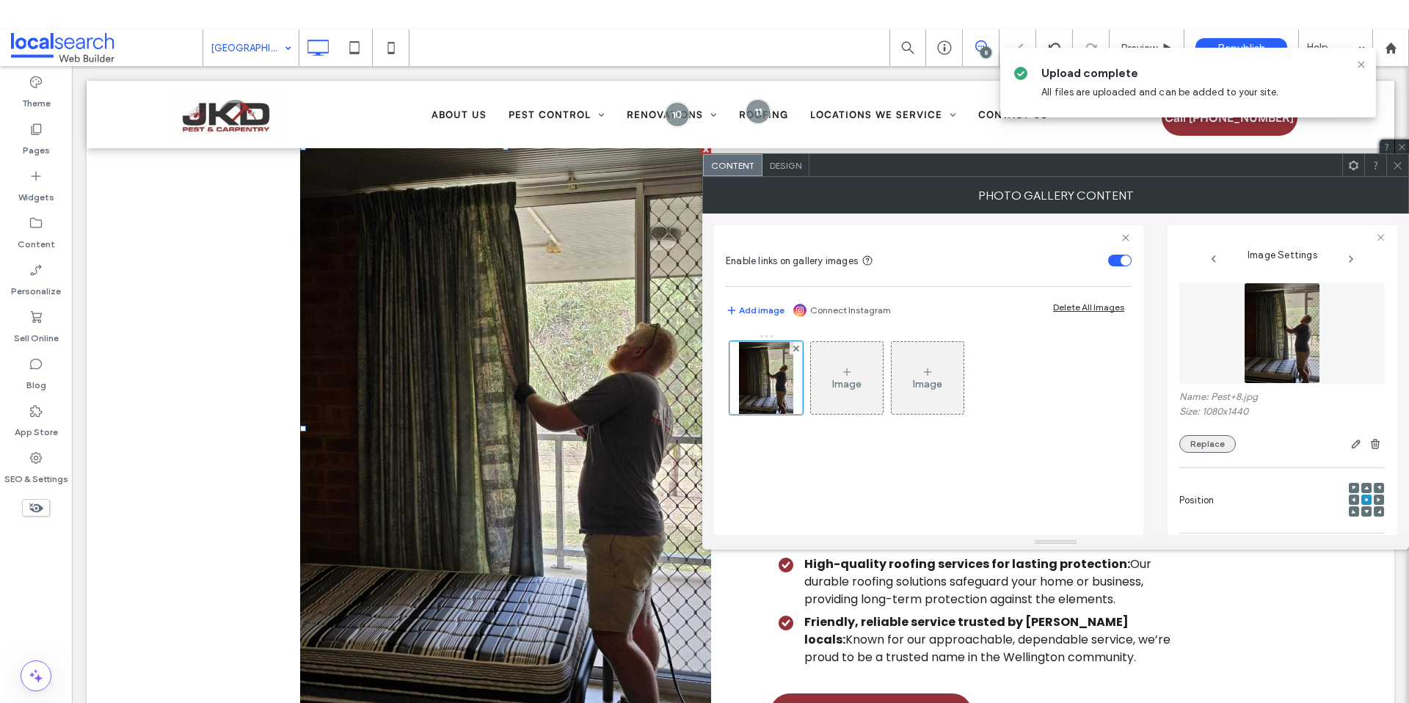
click at [1210, 442] on button "Replace" at bounding box center [1207, 444] width 56 height 18
click at [765, 374] on div at bounding box center [765, 377] width 73 height 73
click at [1220, 439] on button "Replace" at bounding box center [1207, 444] width 56 height 18
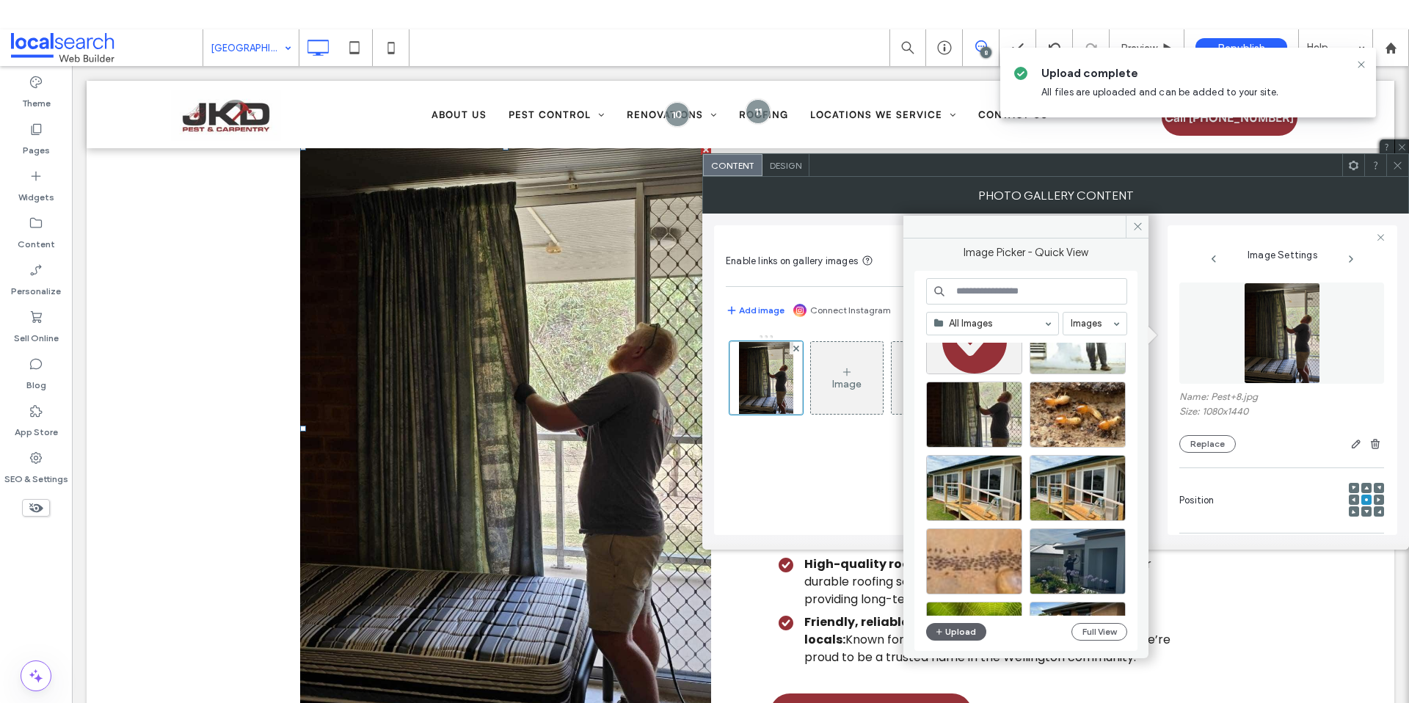
scroll to position [773, 0]
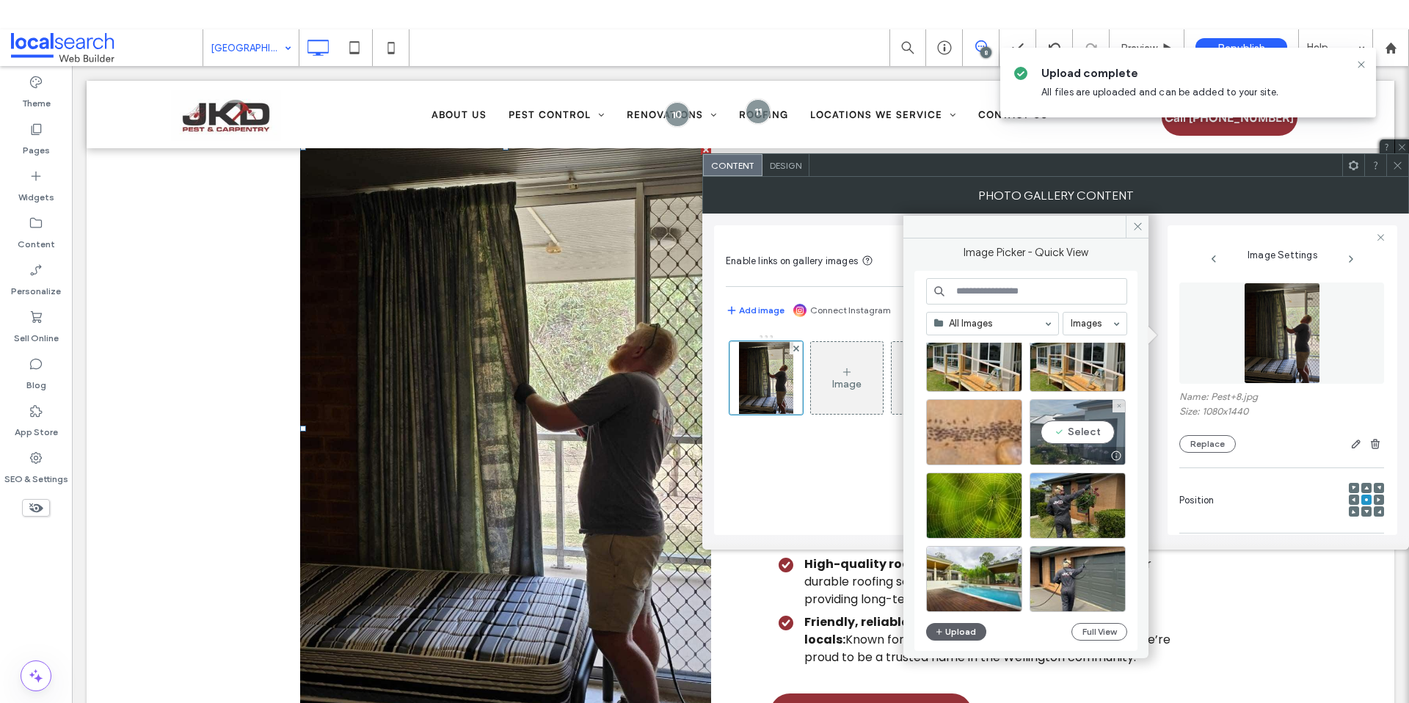
click at [1073, 439] on div "Select" at bounding box center [1077, 432] width 96 height 66
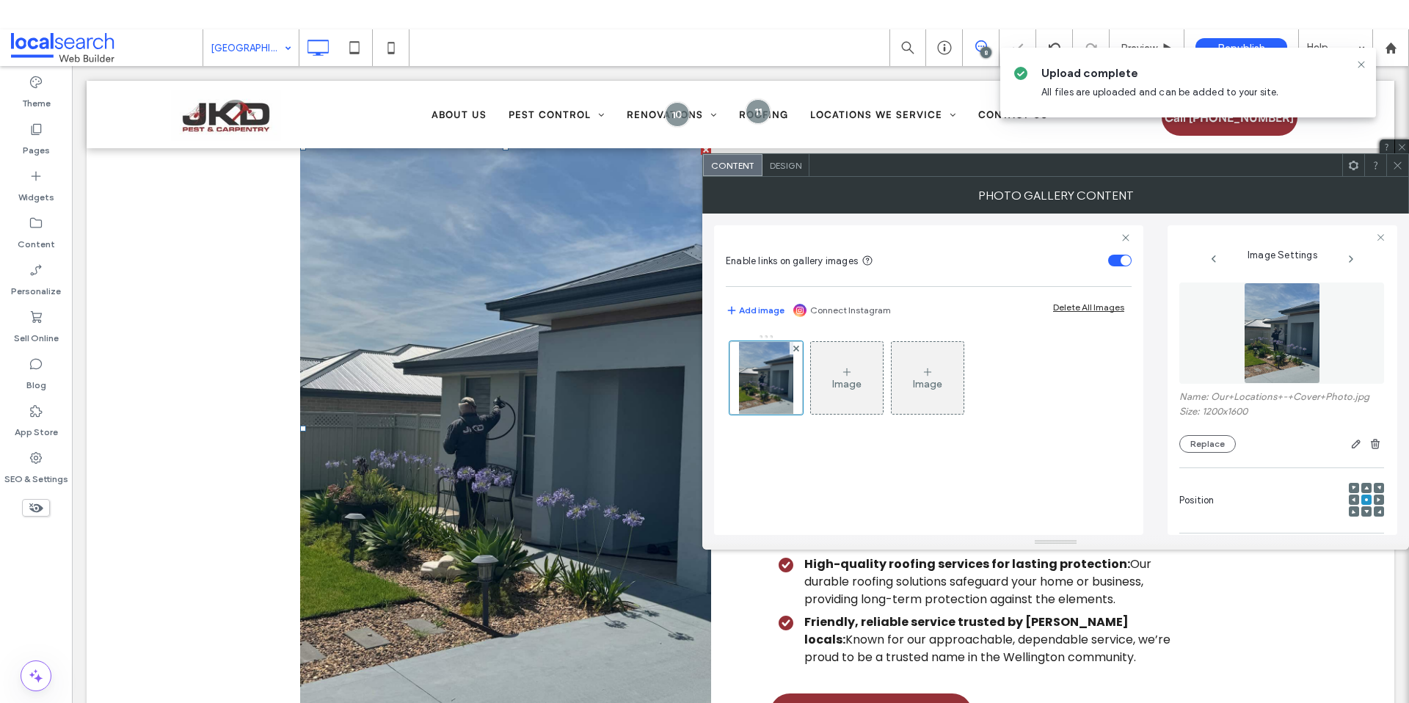
drag, startPoint x: 1398, startPoint y: 163, endPoint x: 1368, endPoint y: 185, distance: 37.3
click at [1398, 162] on icon at bounding box center [1397, 165] width 11 height 11
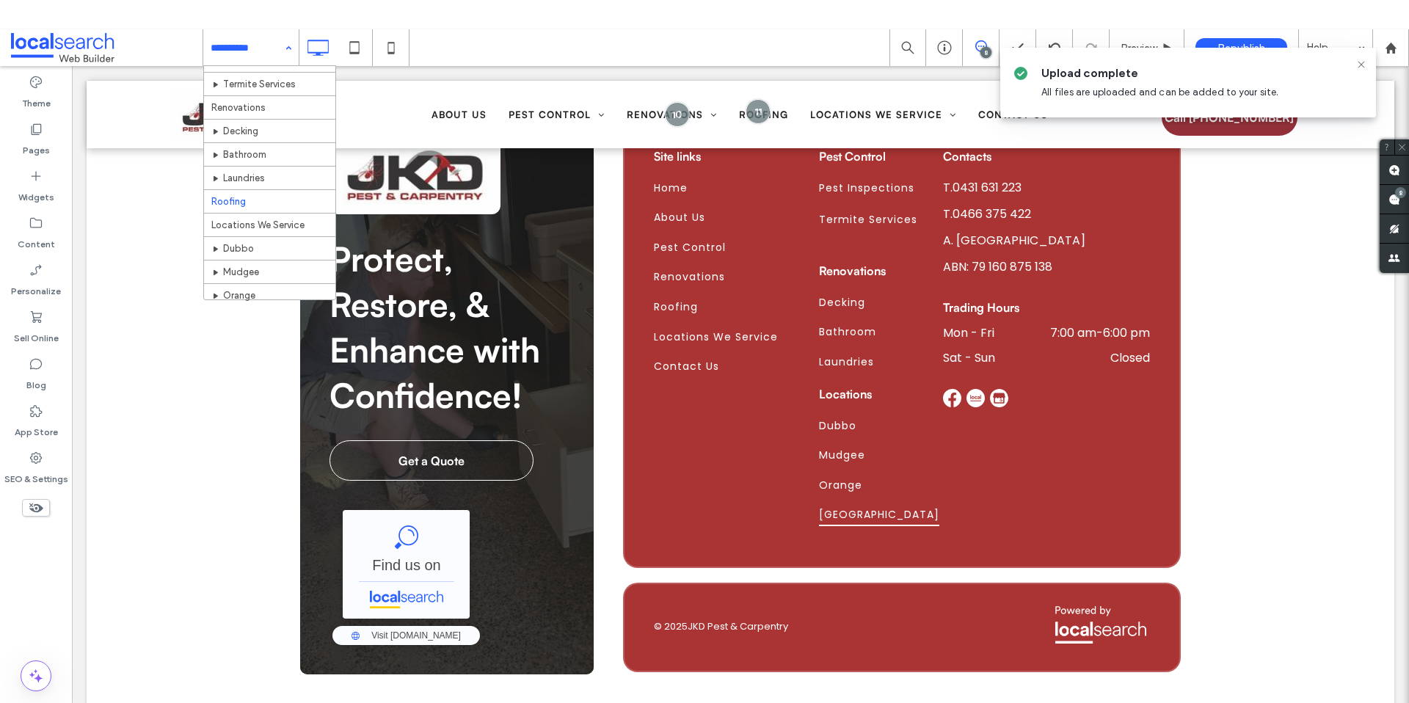
scroll to position [140, 0]
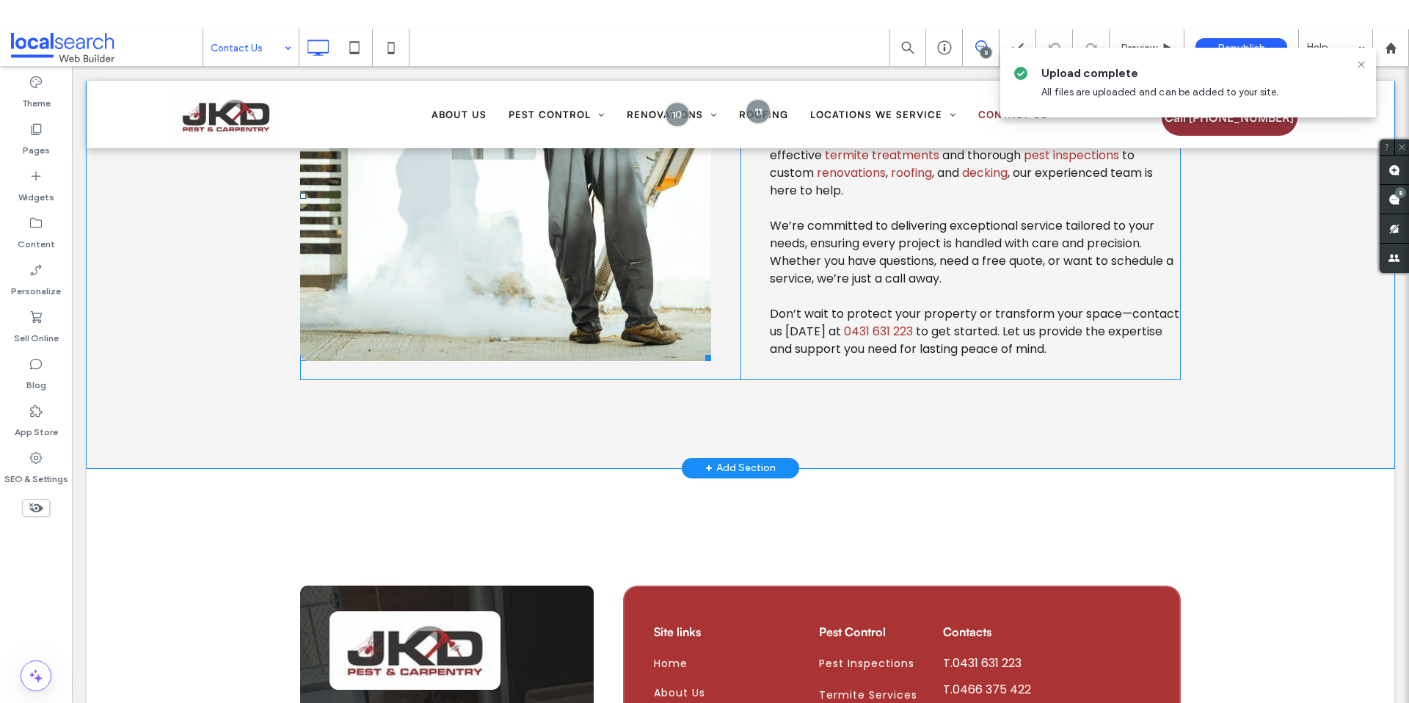
scroll to position [1074, 0]
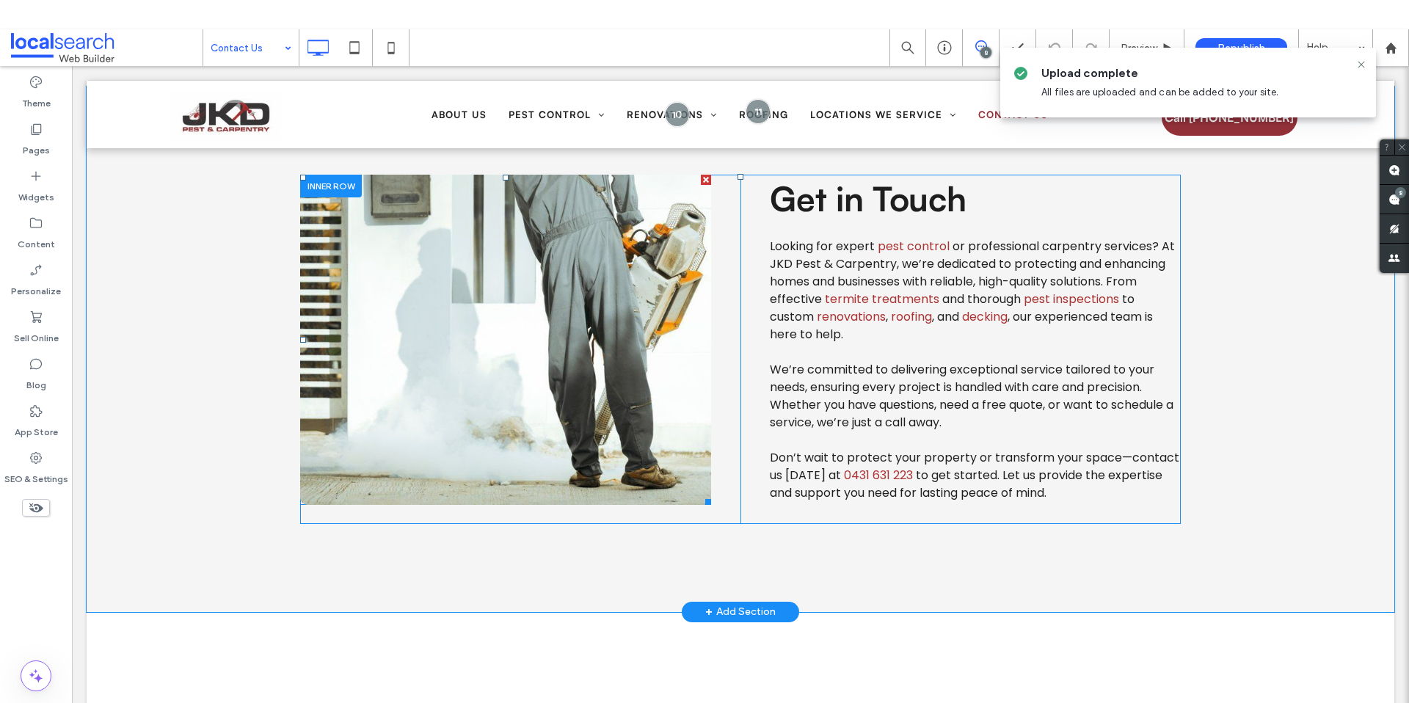
click at [561, 347] on link at bounding box center [505, 340] width 411 height 330
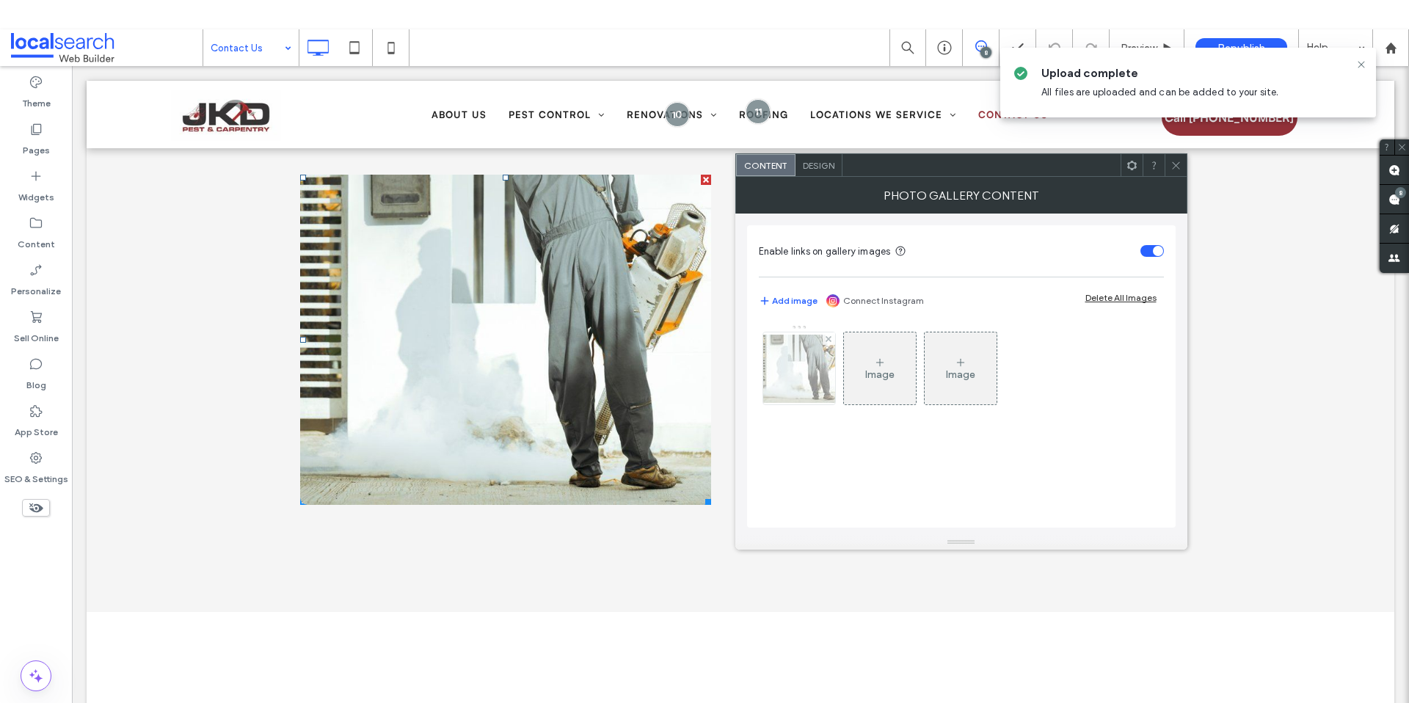
click at [807, 386] on img at bounding box center [798, 369] width 117 height 68
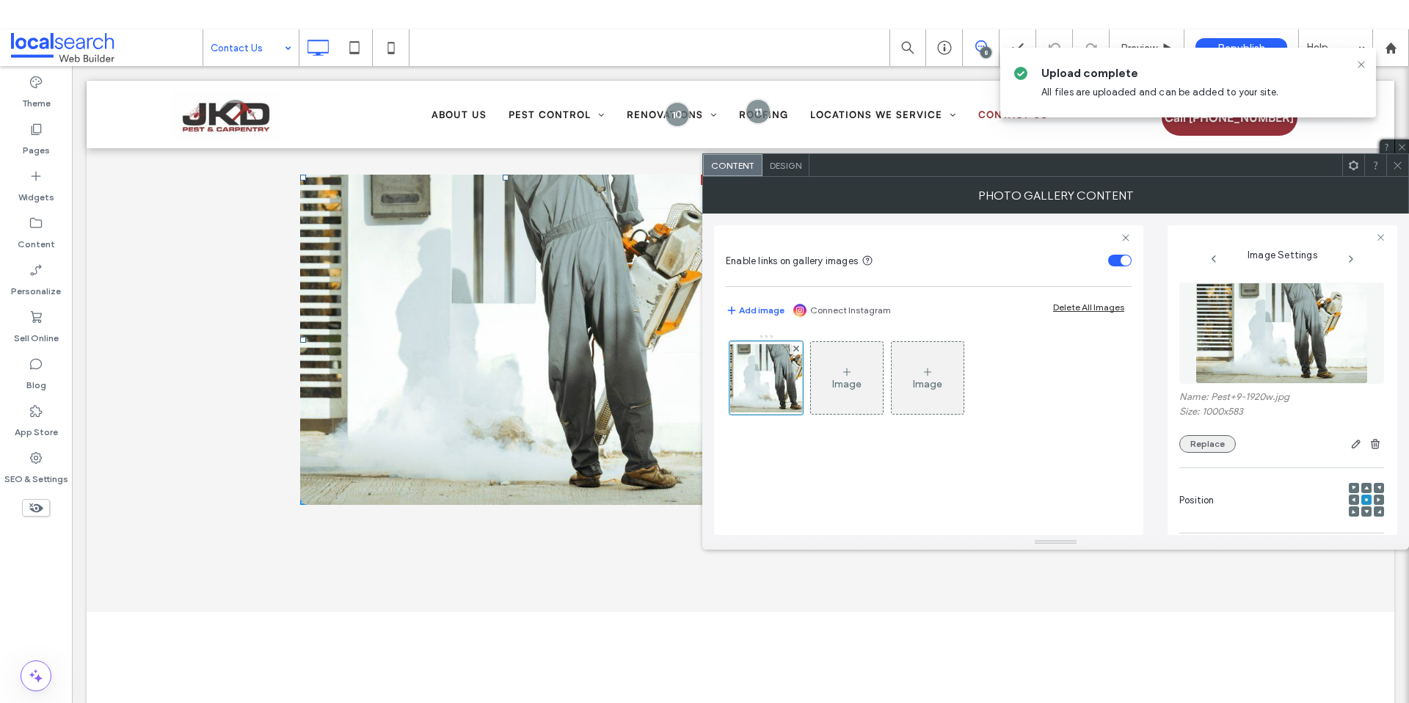
click at [1211, 448] on button "Replace" at bounding box center [1207, 444] width 56 height 18
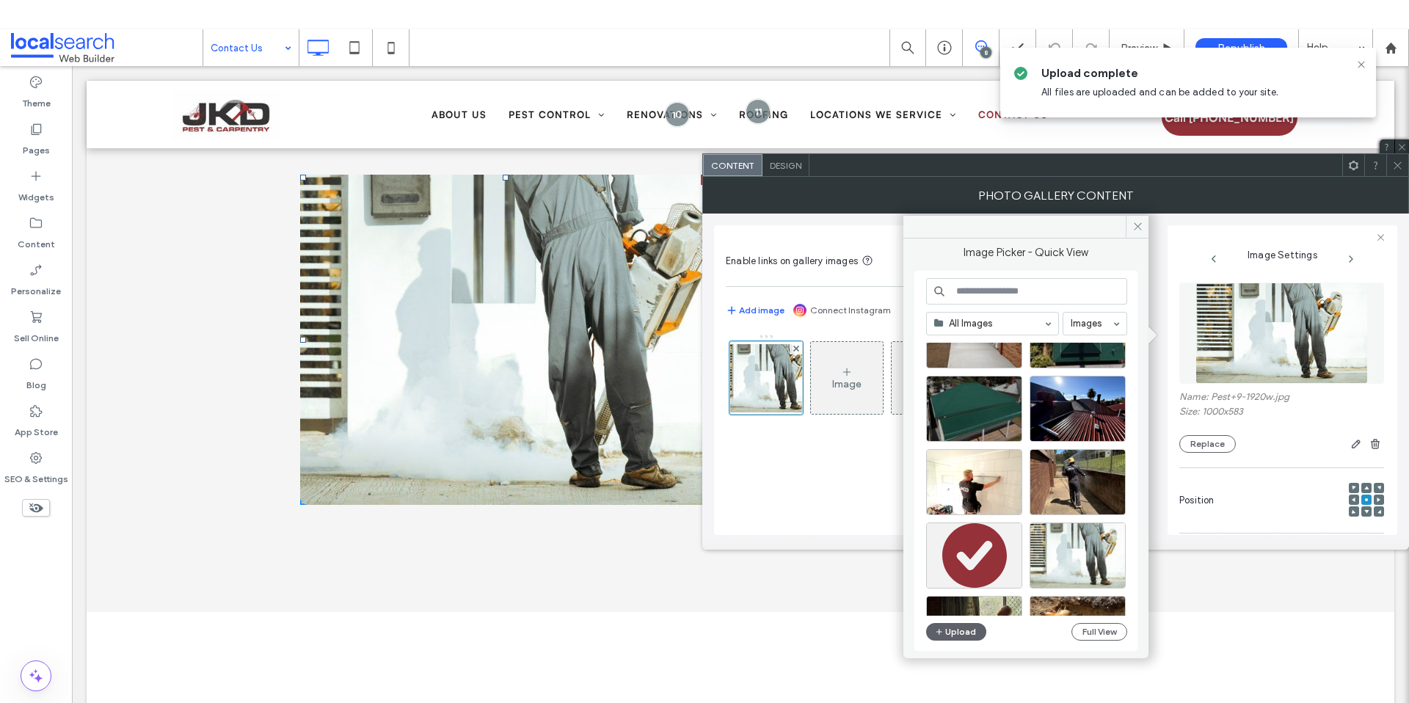
scroll to position [431, 0]
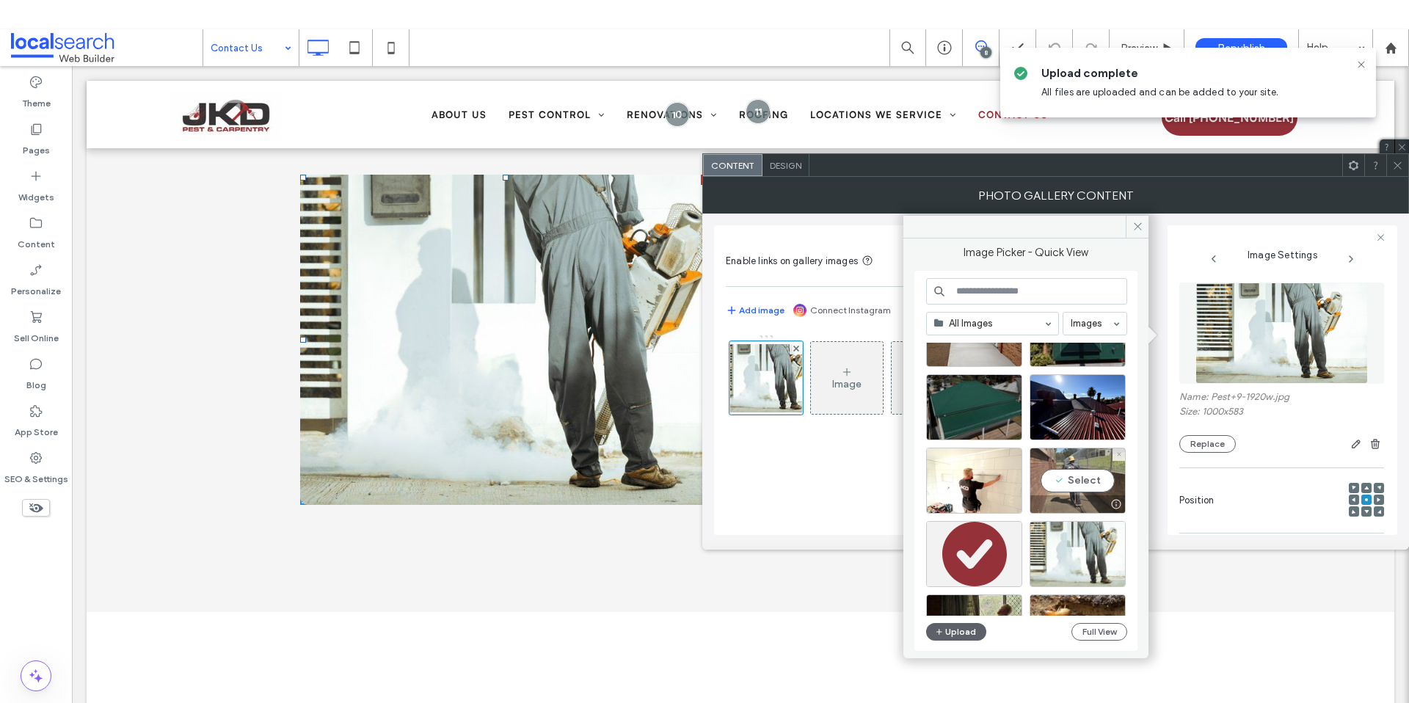
click at [1070, 475] on div "Select" at bounding box center [1077, 481] width 96 height 66
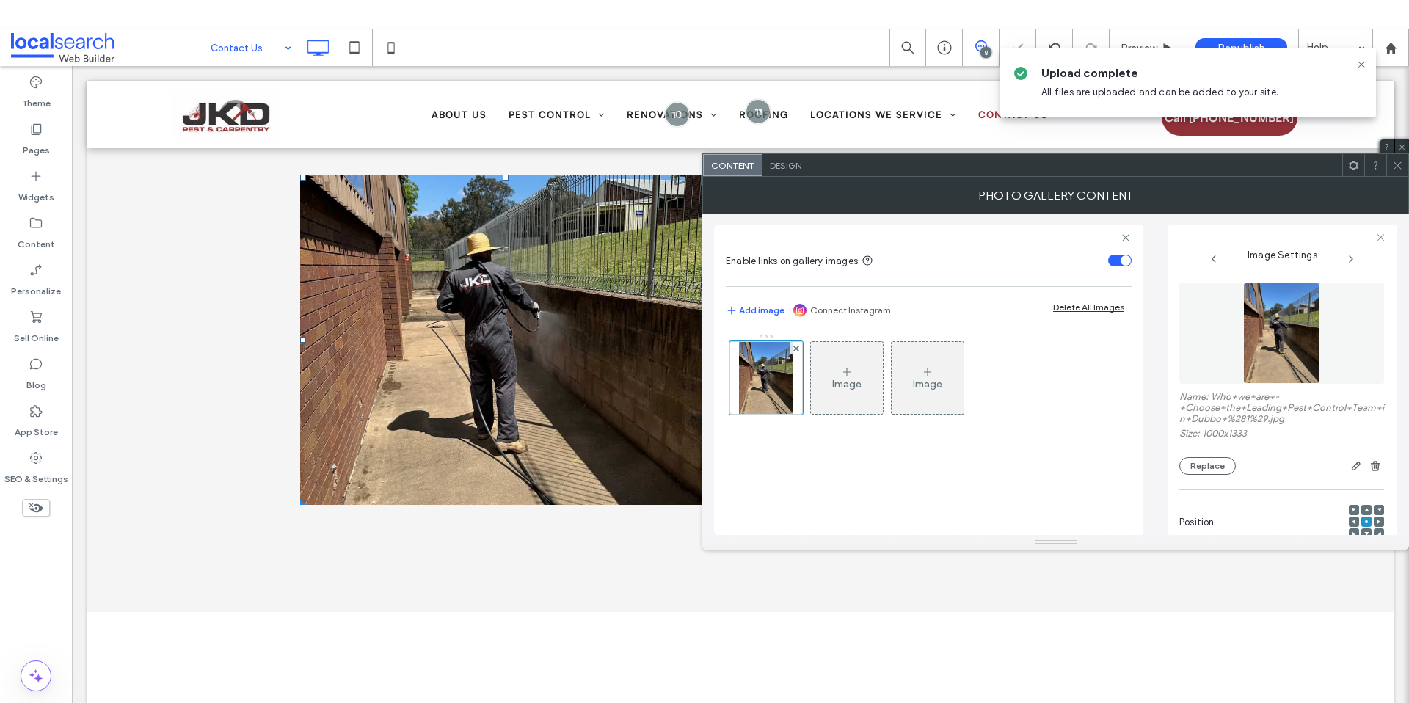
click at [1398, 173] on span at bounding box center [1397, 165] width 11 height 22
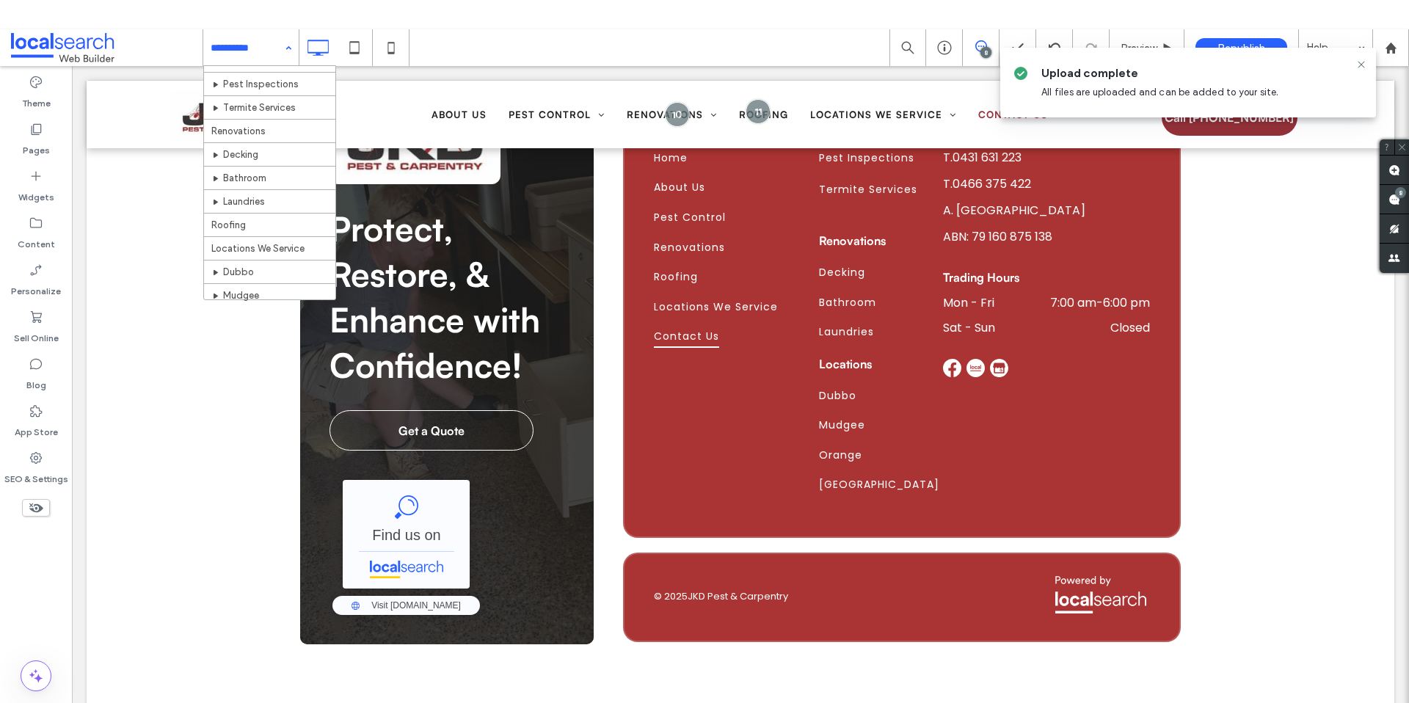
scroll to position [0, 0]
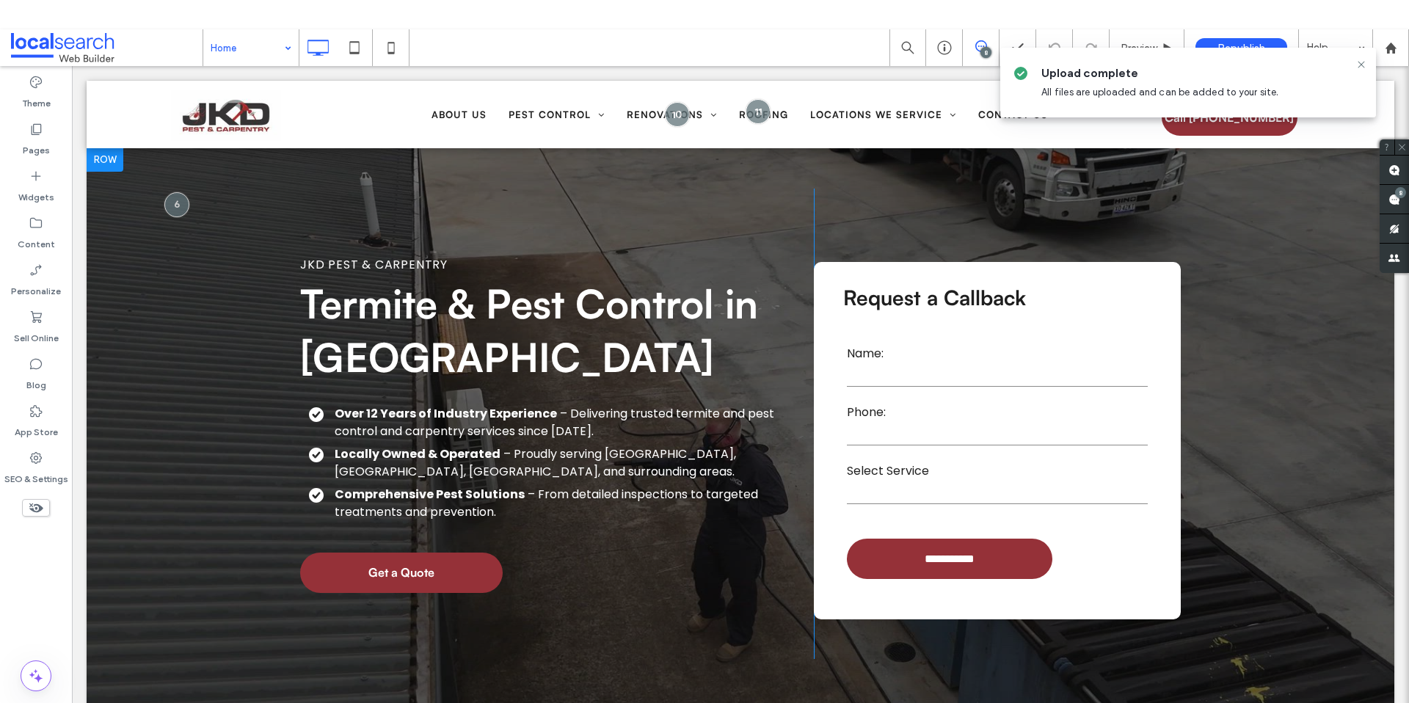
click at [145, 244] on div at bounding box center [740, 454] width 1307 height 613
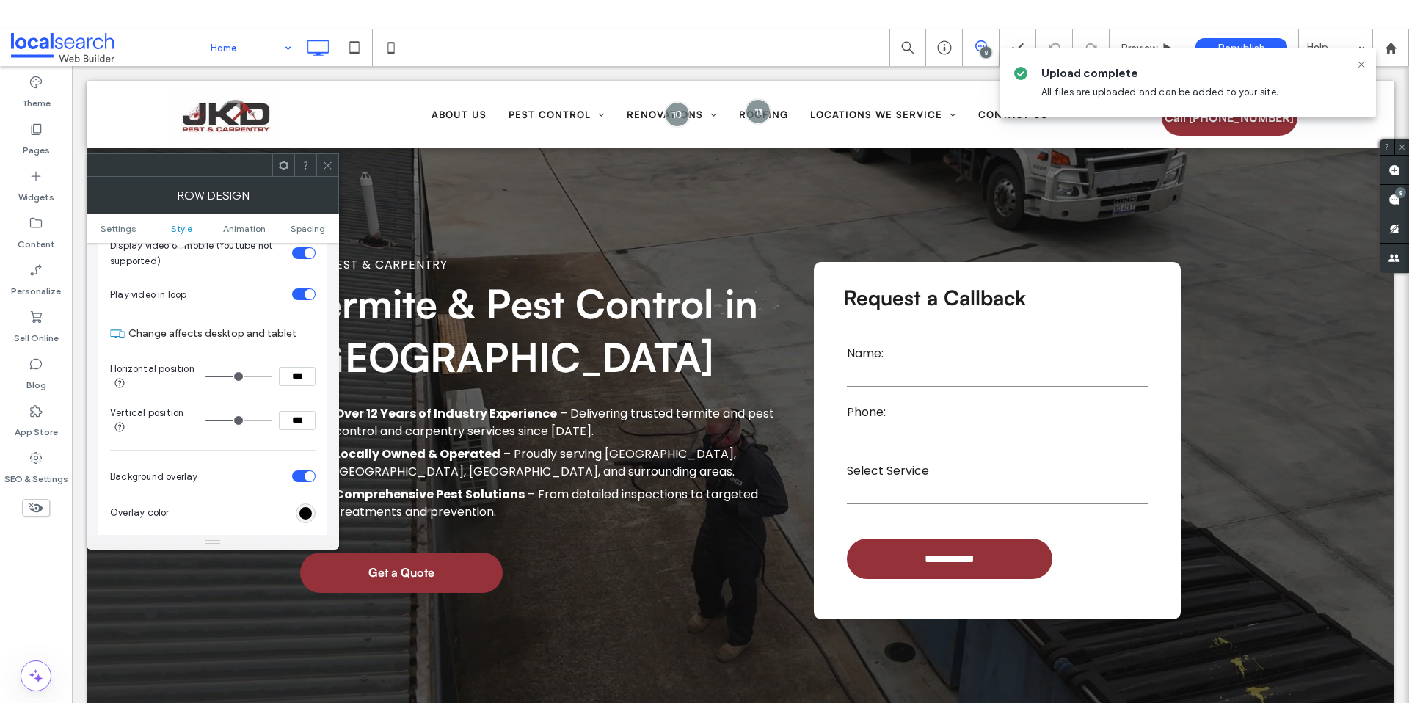
scroll to position [539, 0]
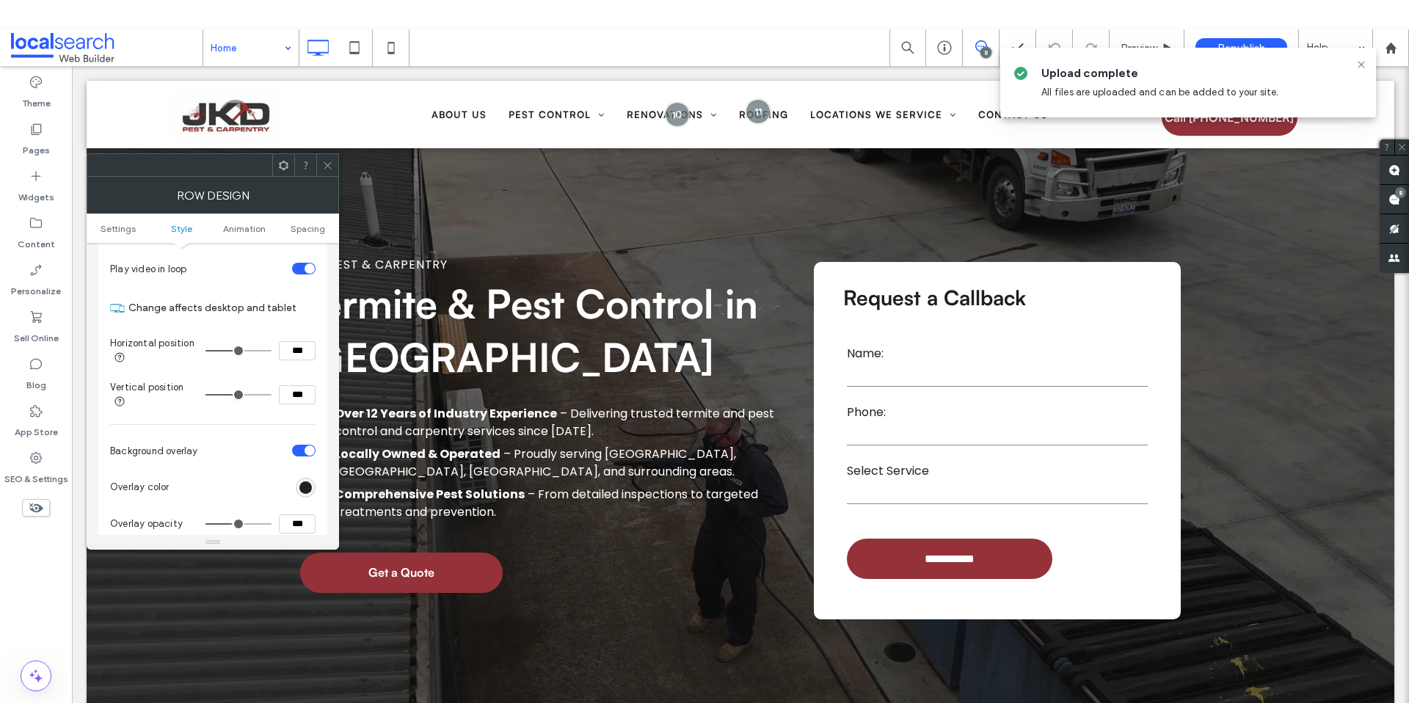
click at [303, 489] on div "rgb(0, 0, 0)" at bounding box center [305, 487] width 12 height 12
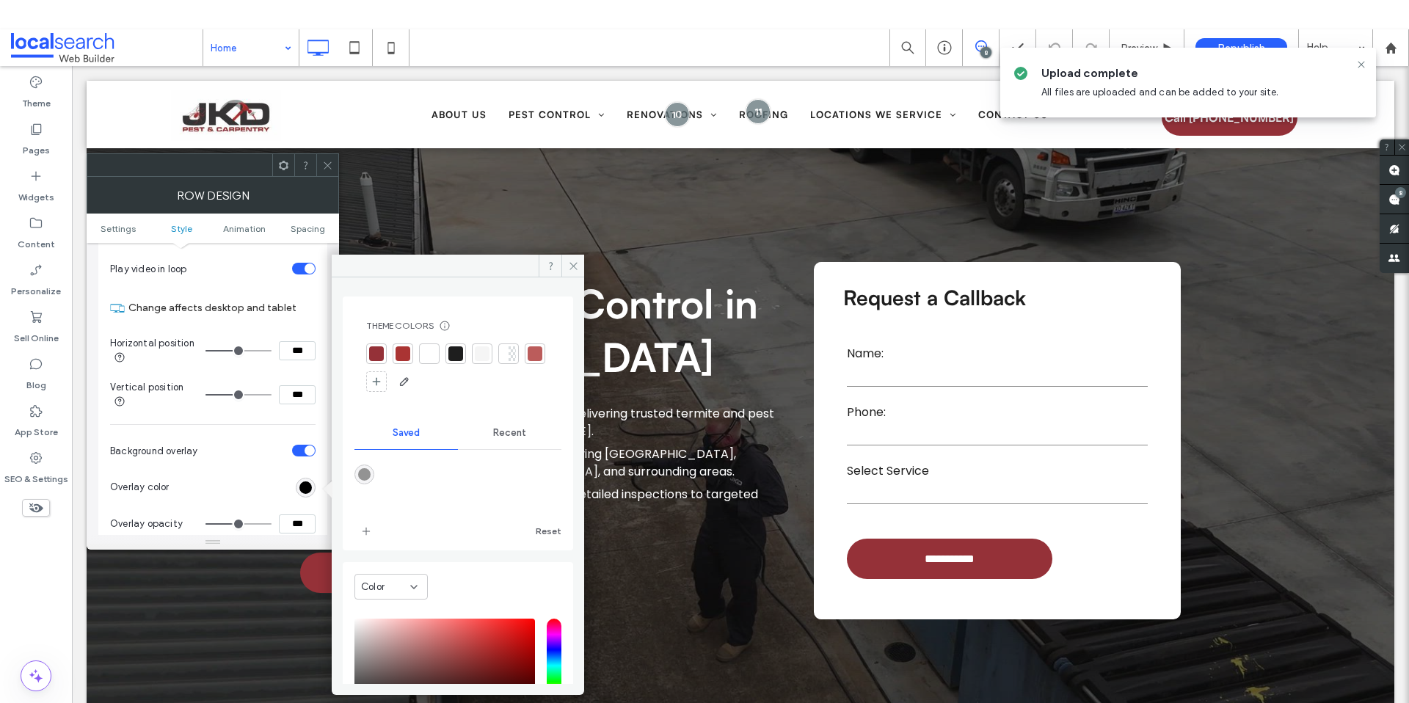
click at [472, 360] on div at bounding box center [482, 353] width 21 height 21
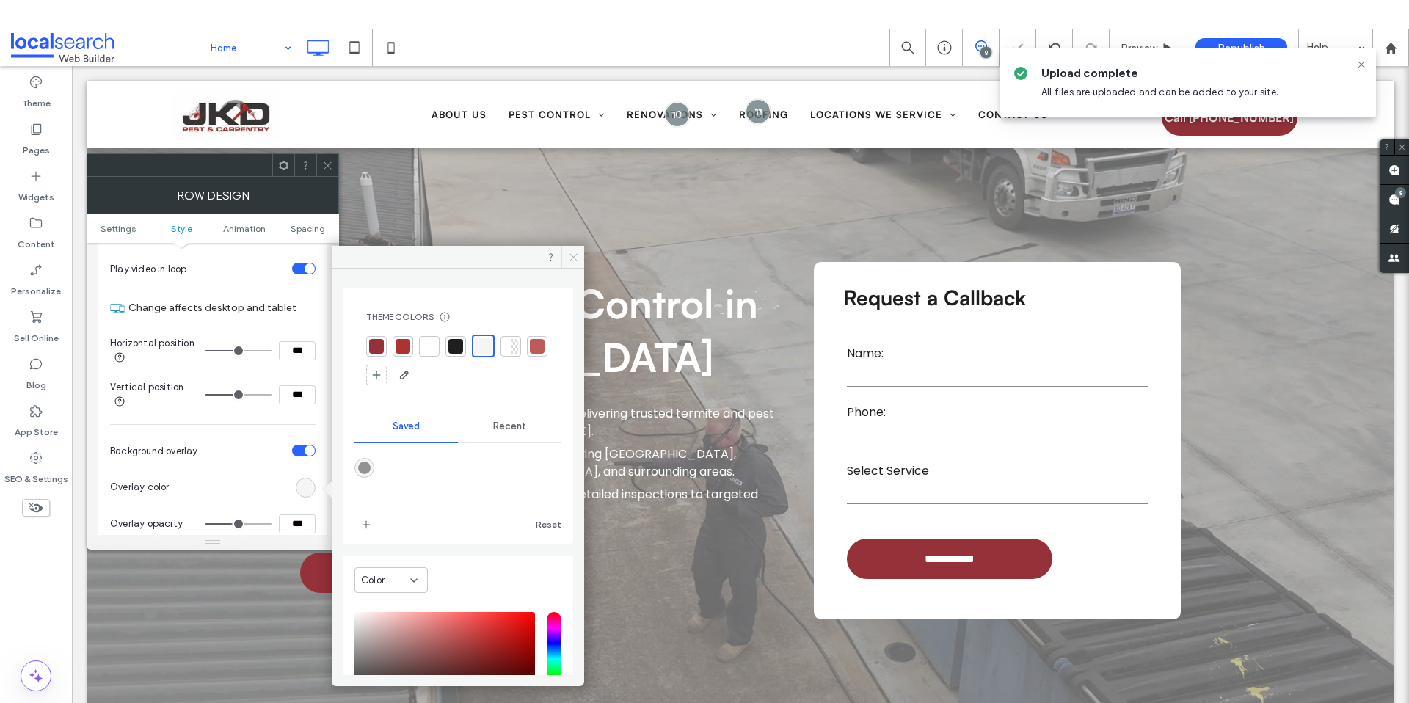
click at [568, 256] on icon at bounding box center [573, 257] width 11 height 11
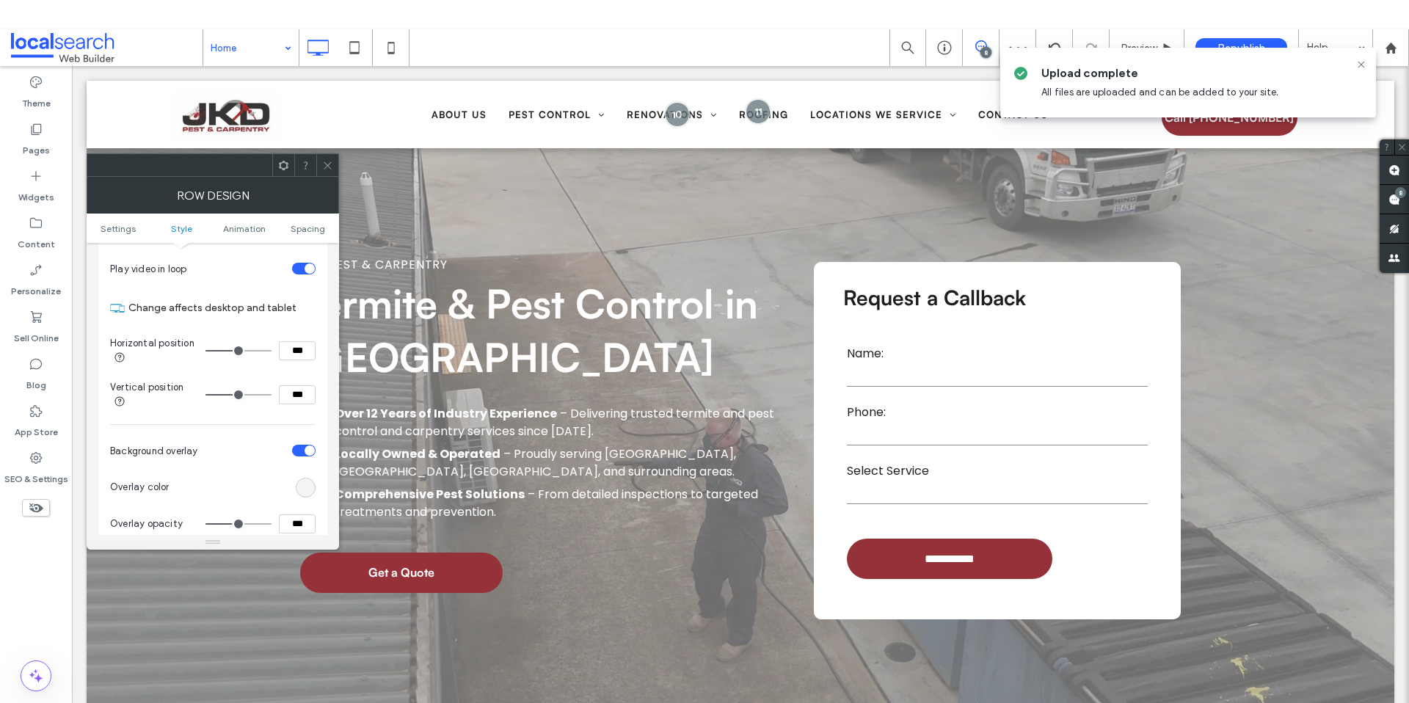
click at [329, 160] on icon at bounding box center [327, 165] width 11 height 11
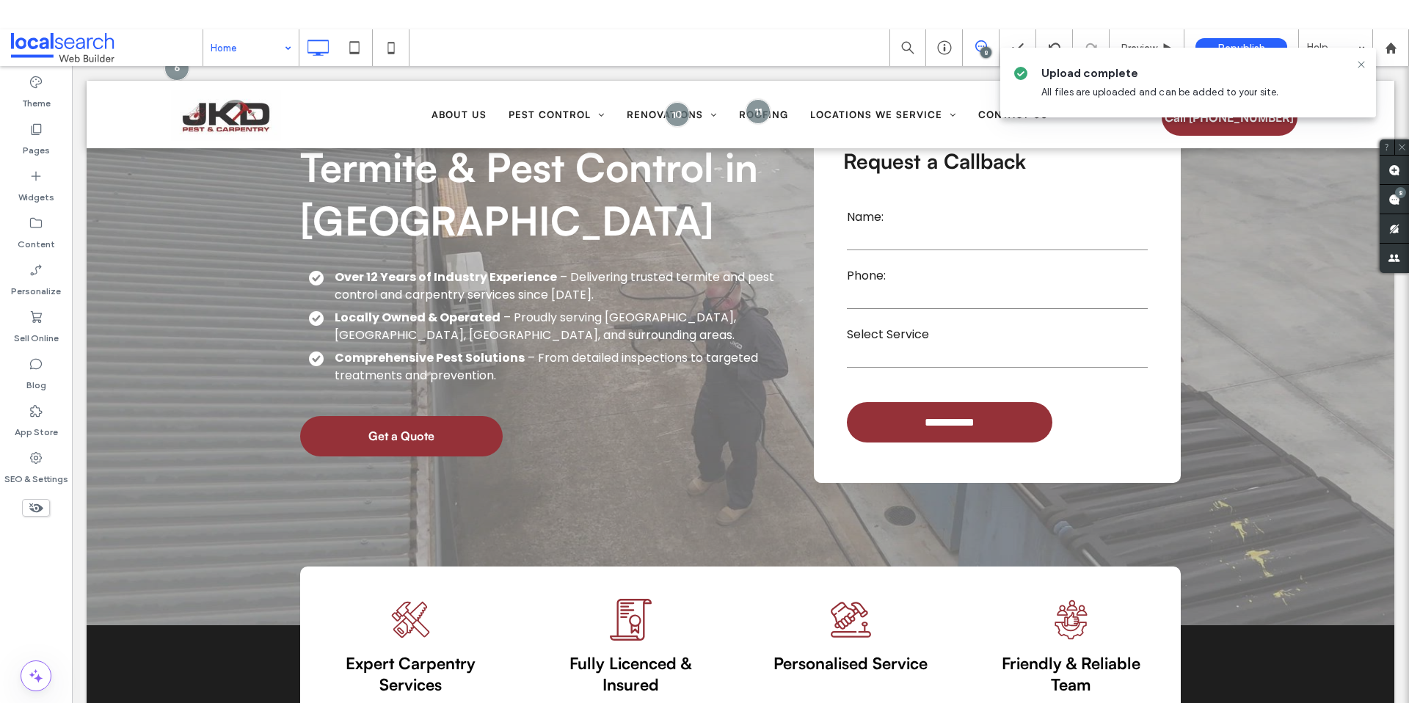
scroll to position [0, 0]
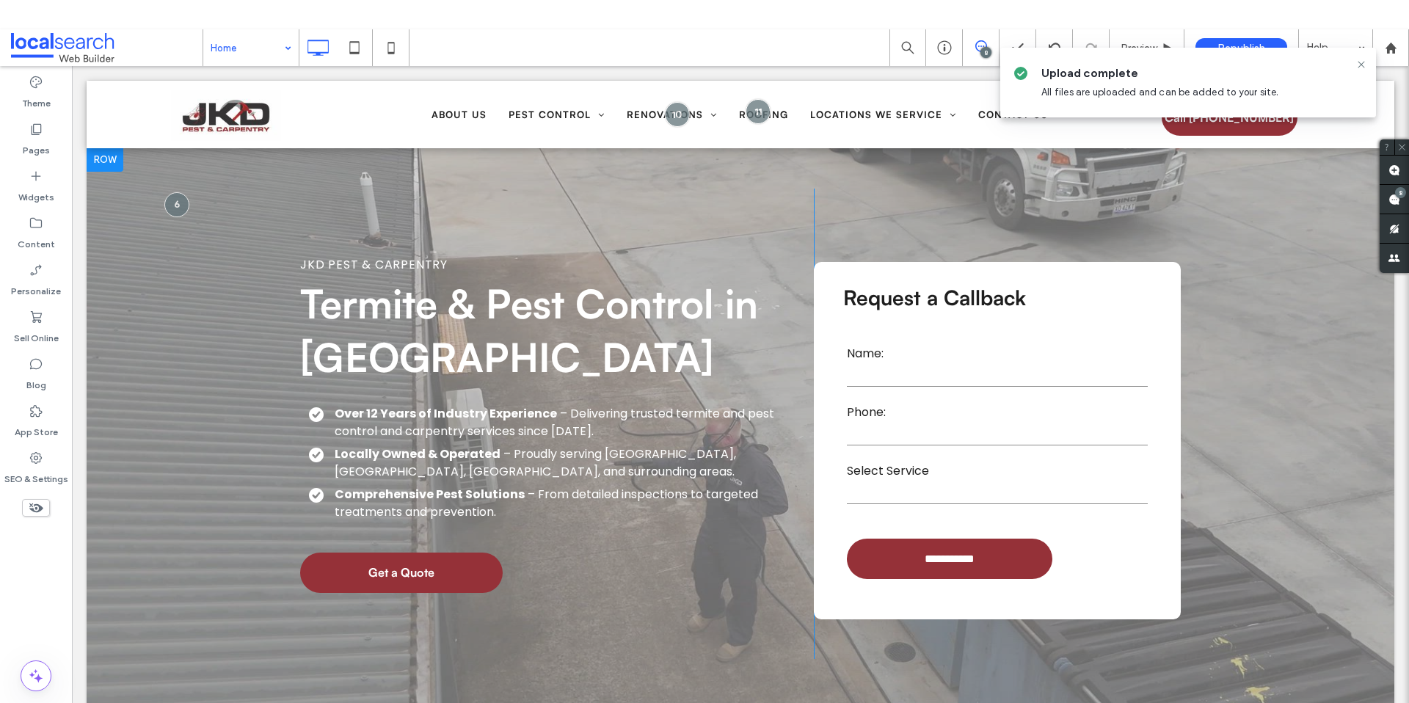
click at [194, 350] on div at bounding box center [740, 454] width 1307 height 613
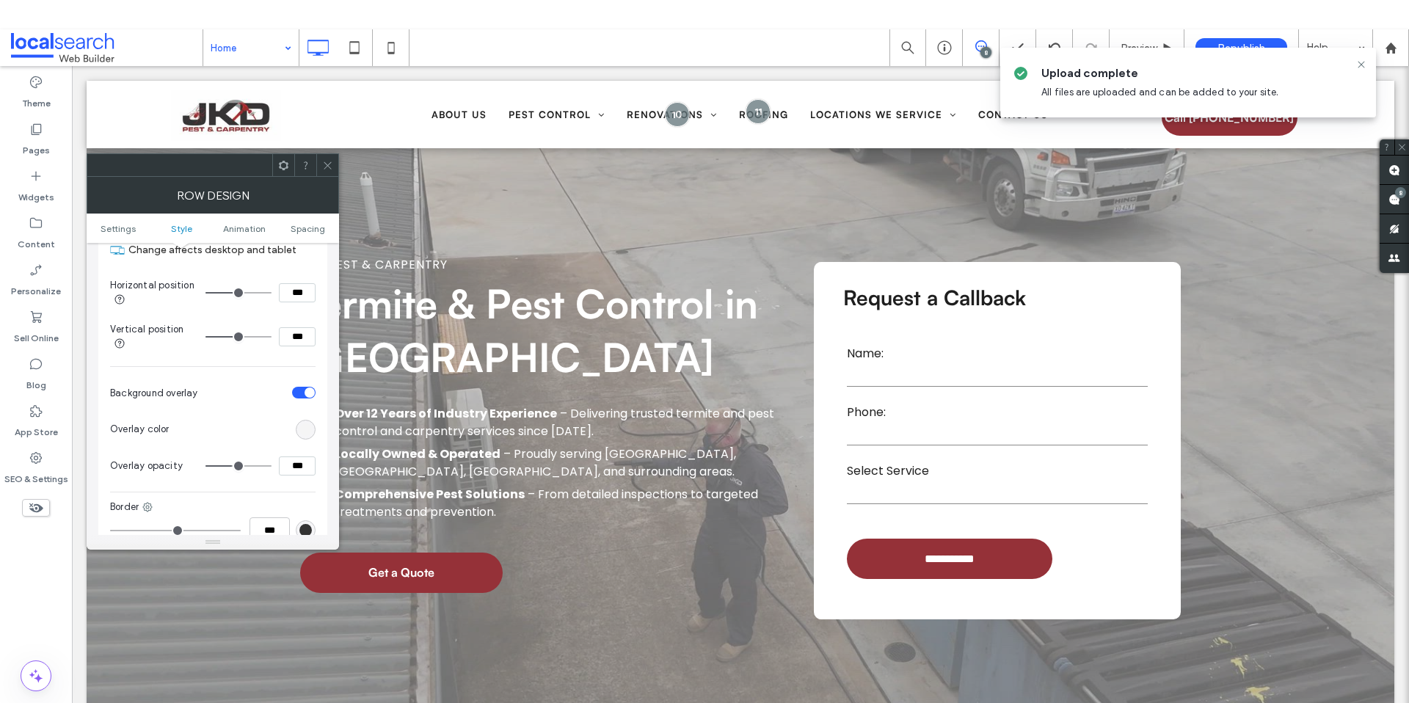
scroll to position [693, 0]
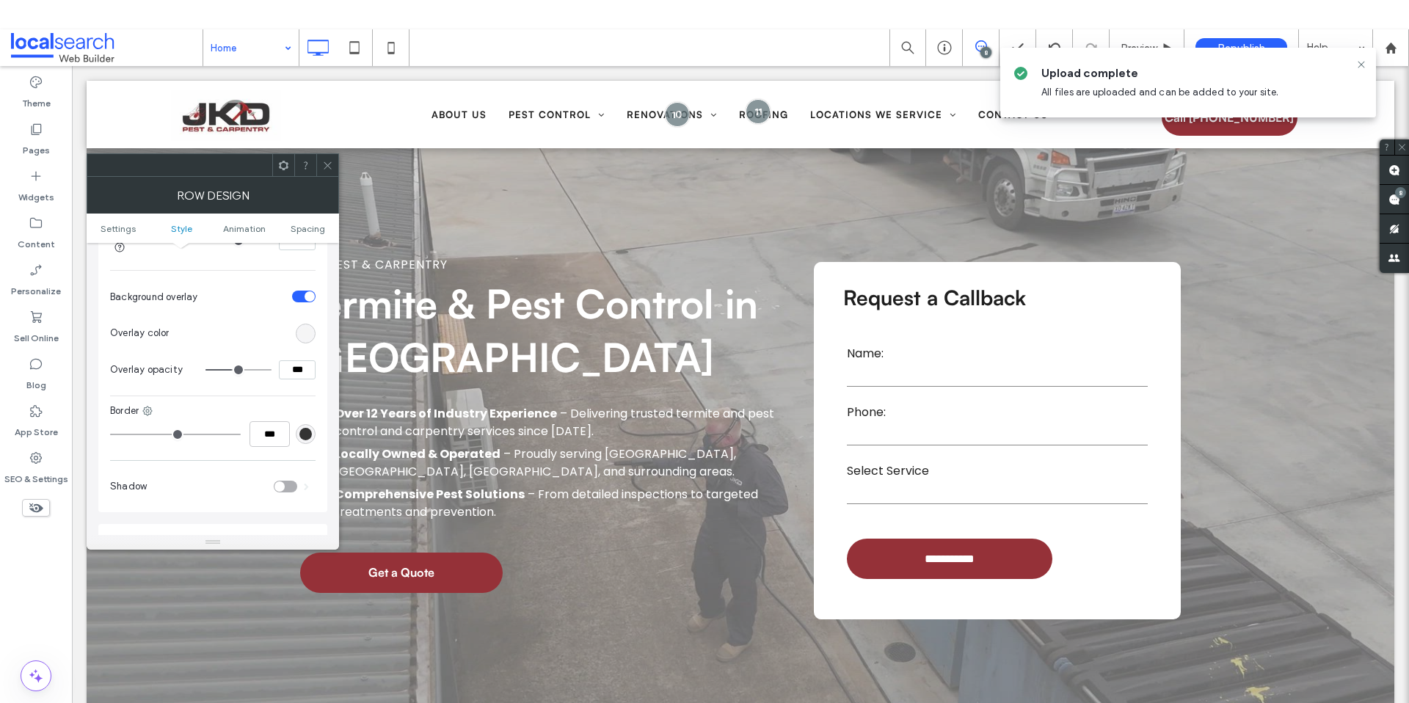
click at [307, 433] on div "rgb(51, 51, 51)" at bounding box center [305, 434] width 12 height 12
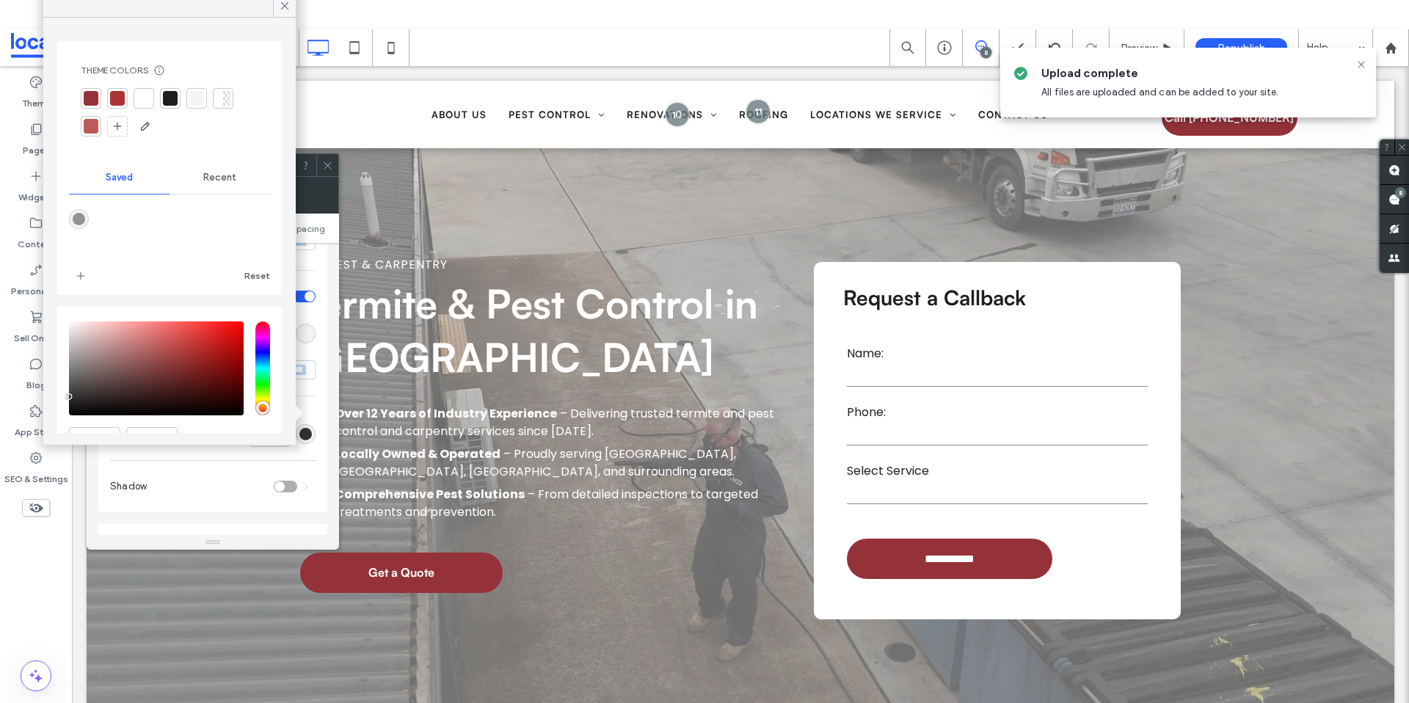
click at [307, 433] on div "rgb(51, 51, 51)" at bounding box center [305, 434] width 12 height 12
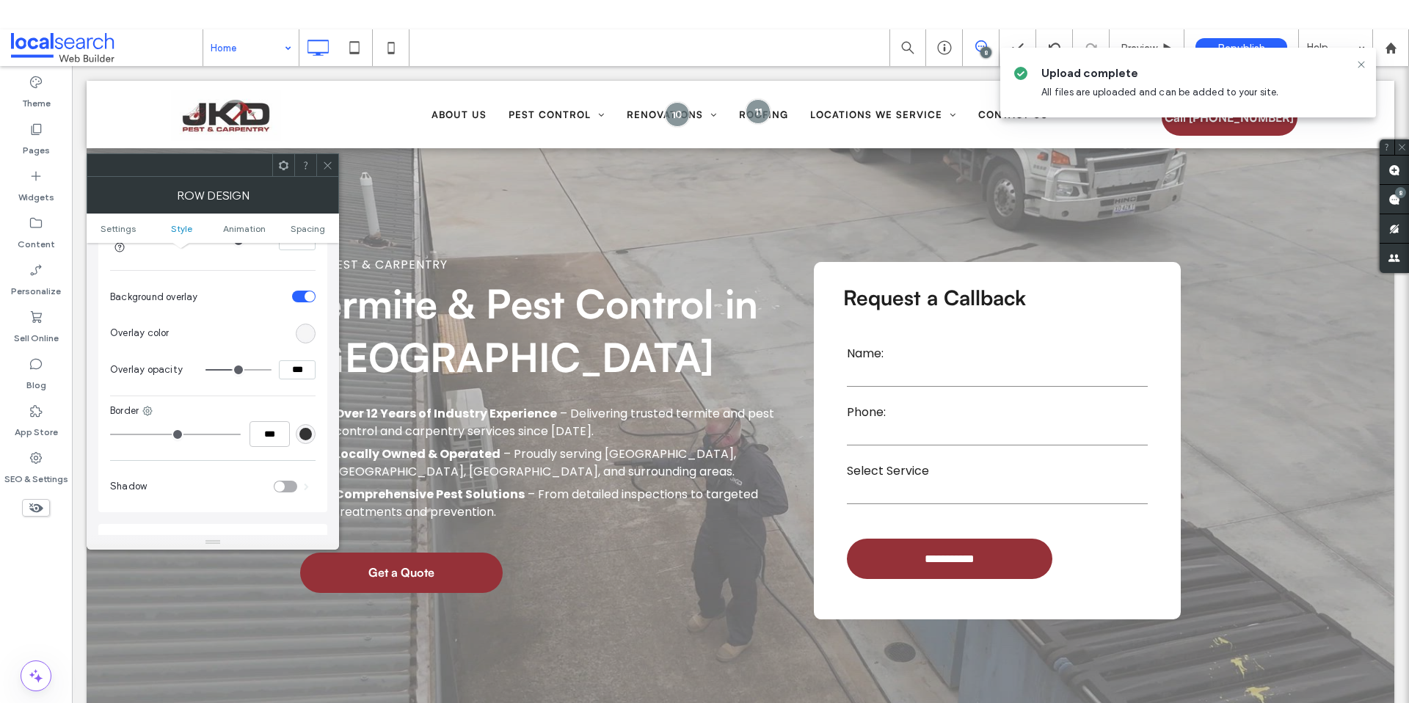
click at [307, 335] on div "rgb(245, 245, 245)" at bounding box center [305, 333] width 12 height 12
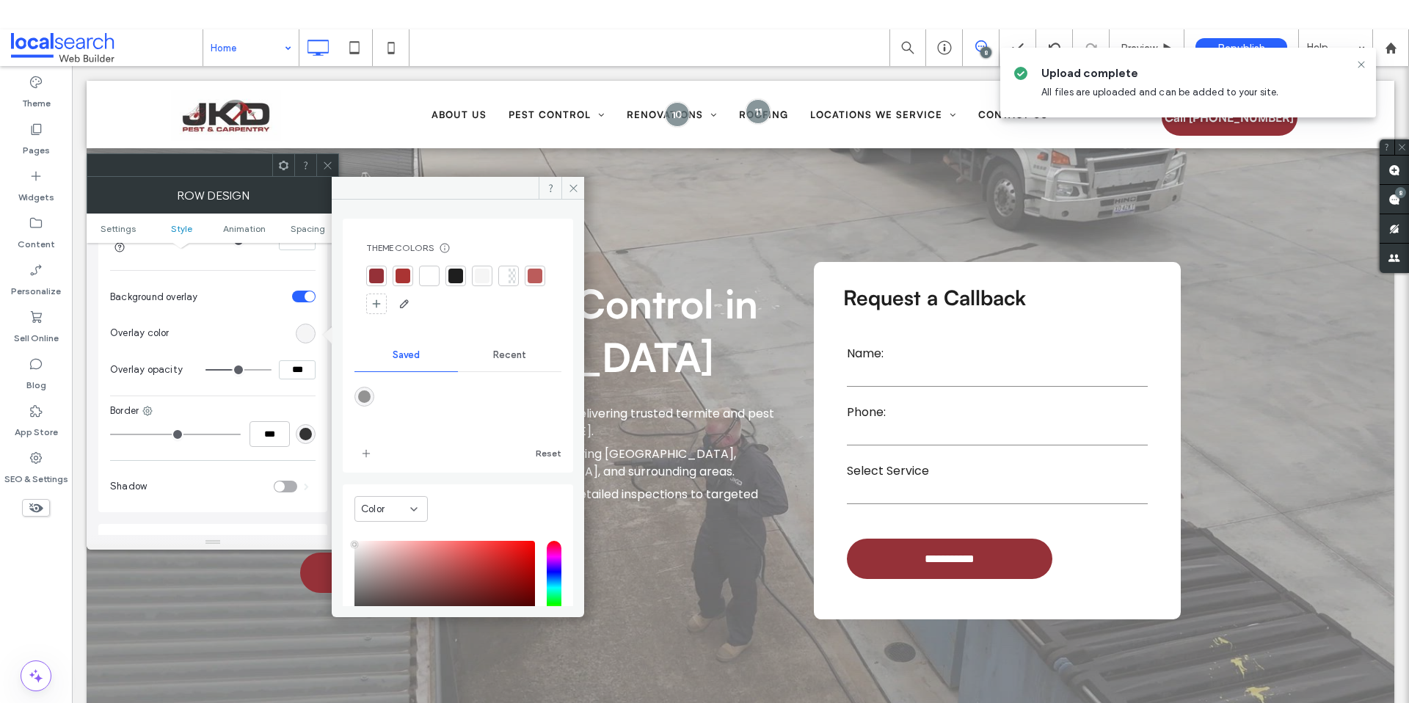
click at [450, 271] on div at bounding box center [455, 276] width 15 height 15
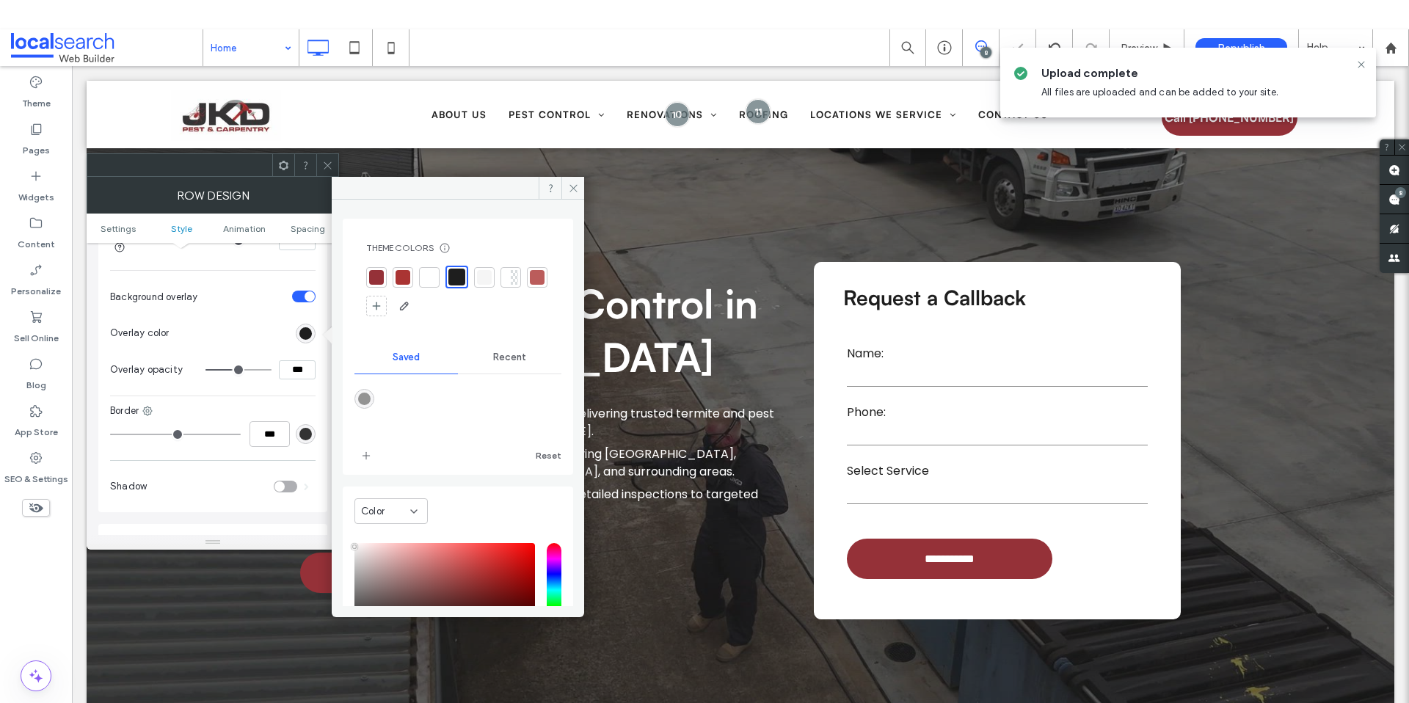
click at [328, 168] on icon at bounding box center [327, 165] width 11 height 11
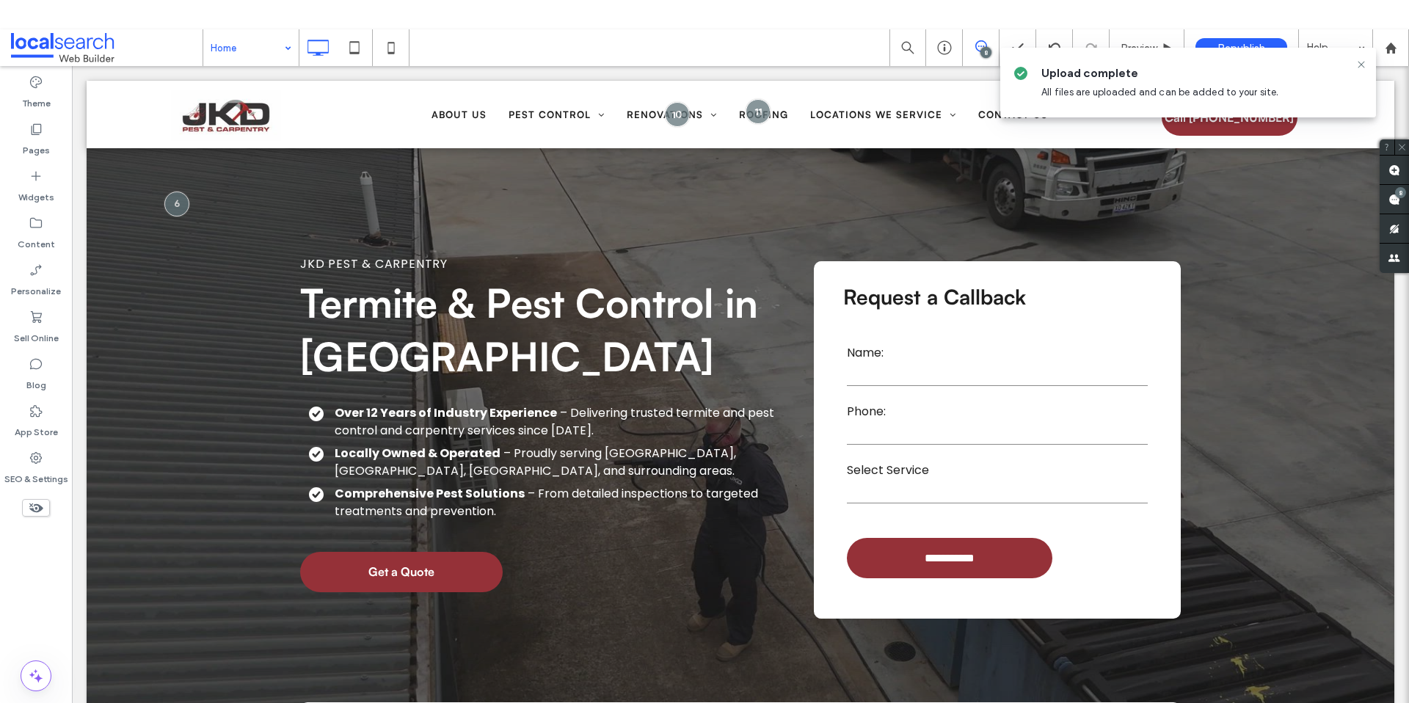
scroll to position [0, 0]
